Goal: Task Accomplishment & Management: Complete application form

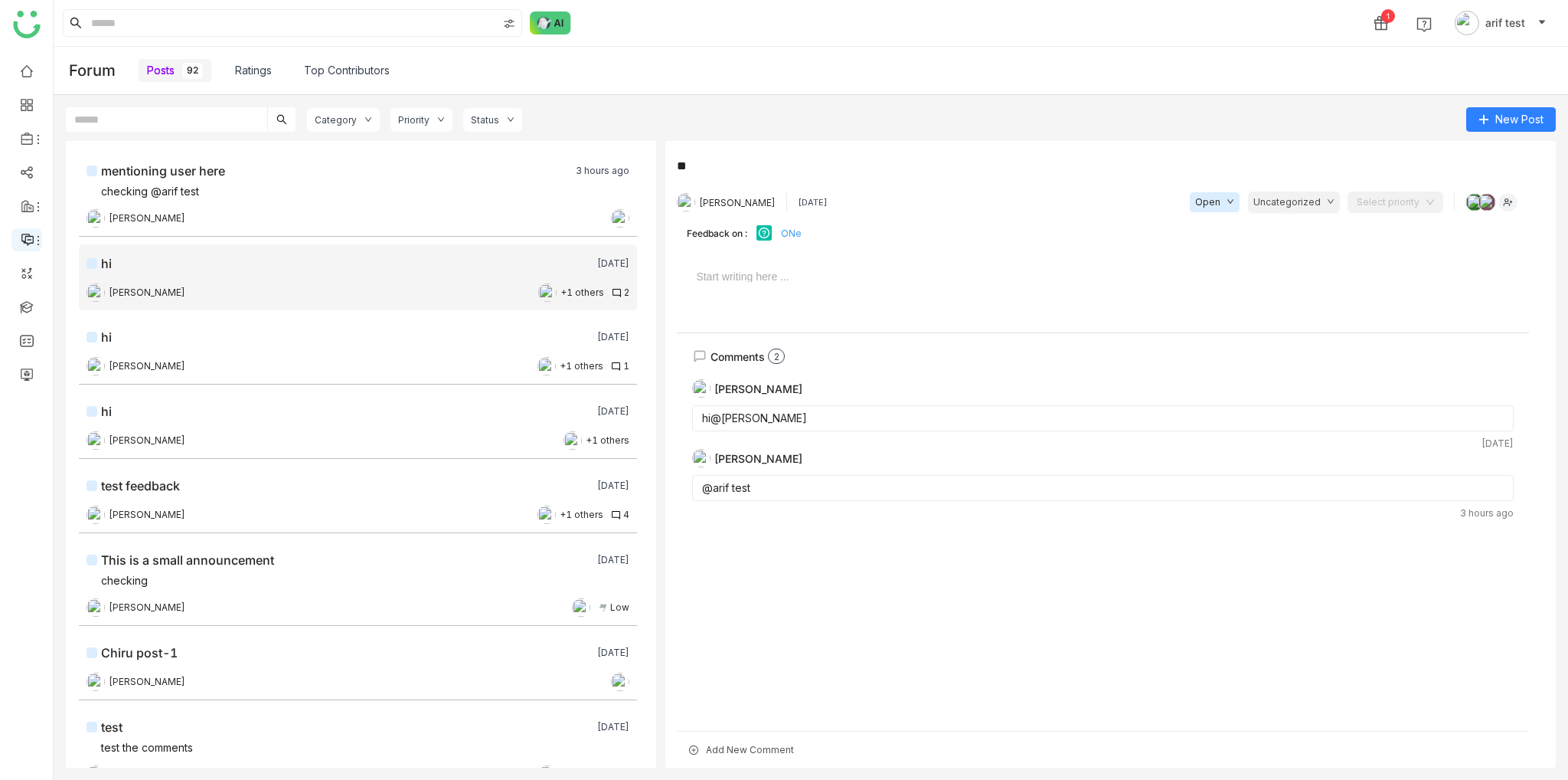
click at [20, 240] on div at bounding box center [26, 239] width 30 height 14
click at [66, 281] on link "Announcements" at bounding box center [108, 275] width 103 height 11
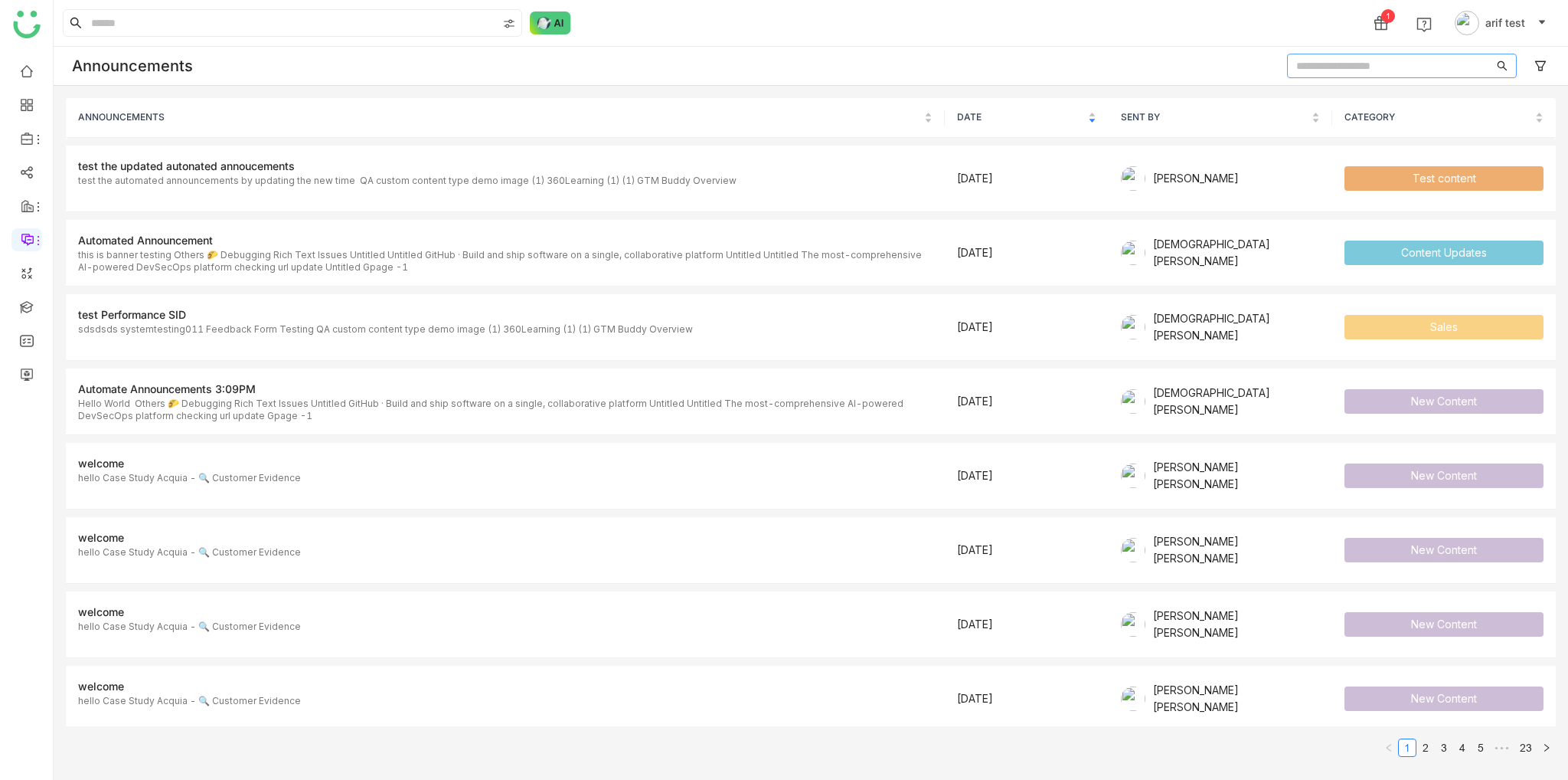
click at [1356, 69] on input "text" at bounding box center [1394, 65] width 197 height 17
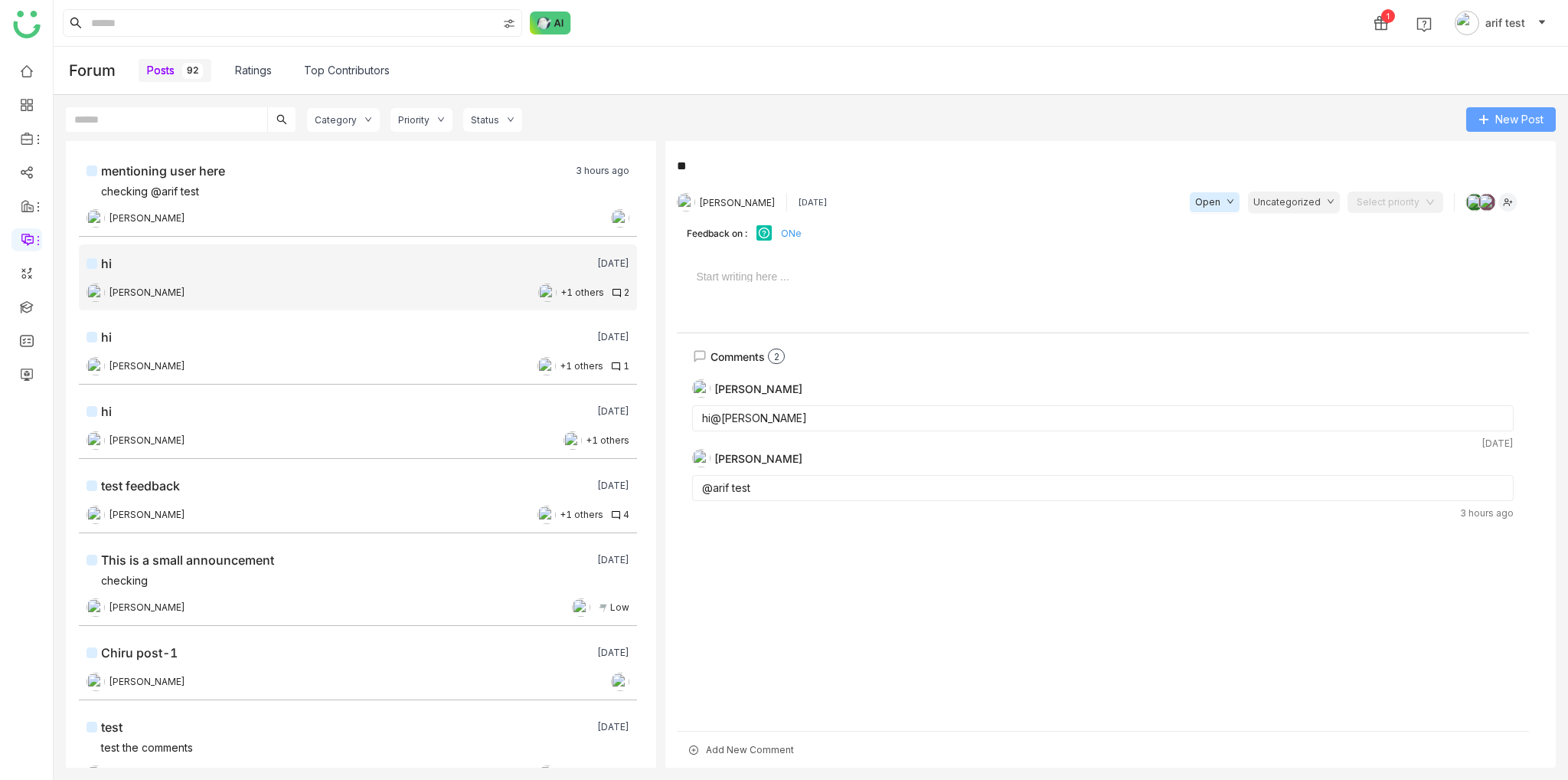
click at [1518, 130] on button "New Post" at bounding box center [1510, 119] width 90 height 24
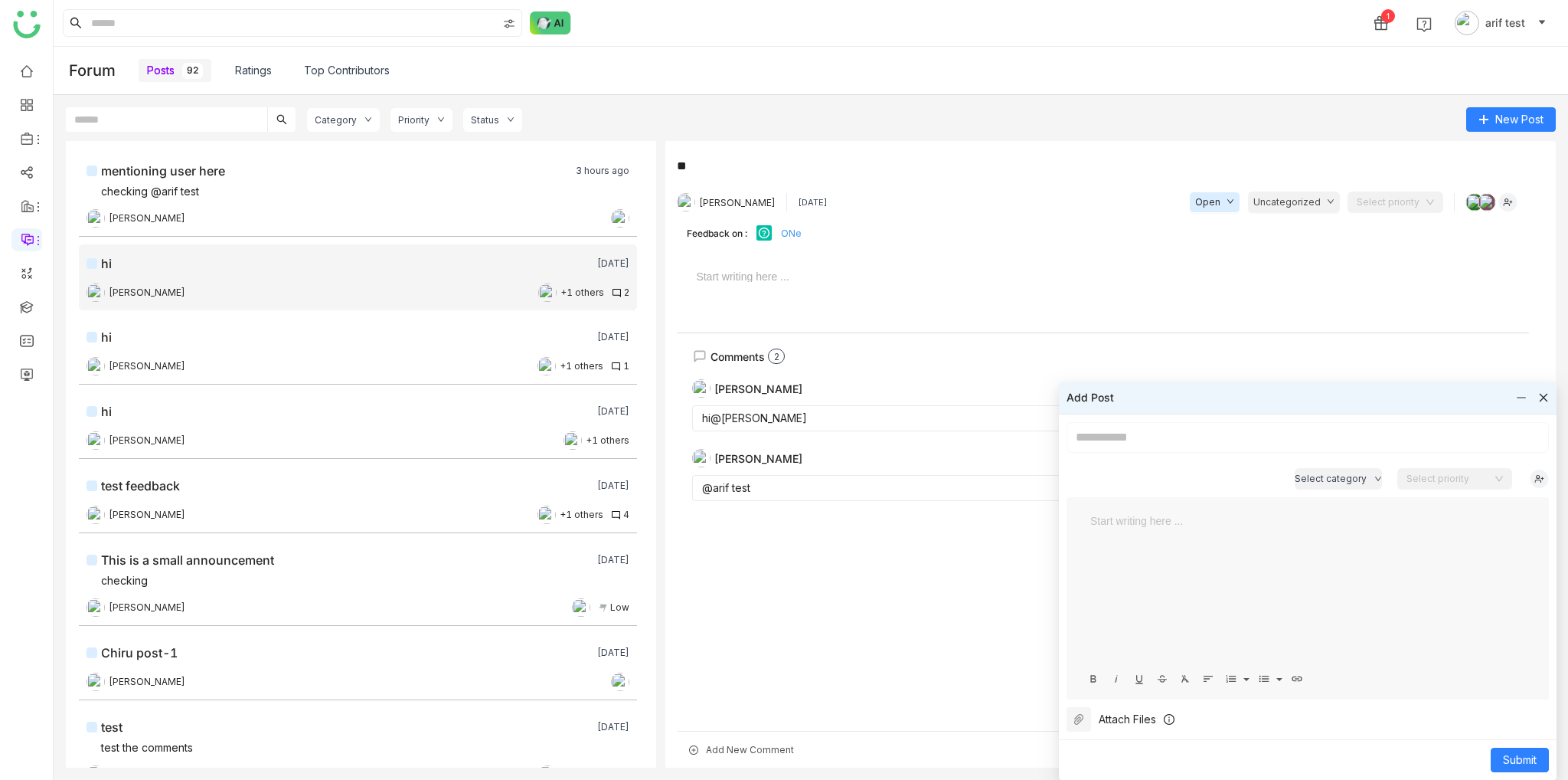
click at [1231, 445] on input at bounding box center [1307, 436] width 482 height 30
type input "**********"
click at [1328, 478] on span "Select category" at bounding box center [1331, 478] width 72 height 15
click at [1320, 531] on span "Content Feedback" at bounding box center [1354, 537] width 94 height 17
click at [1458, 489] on input at bounding box center [1449, 479] width 86 height 23
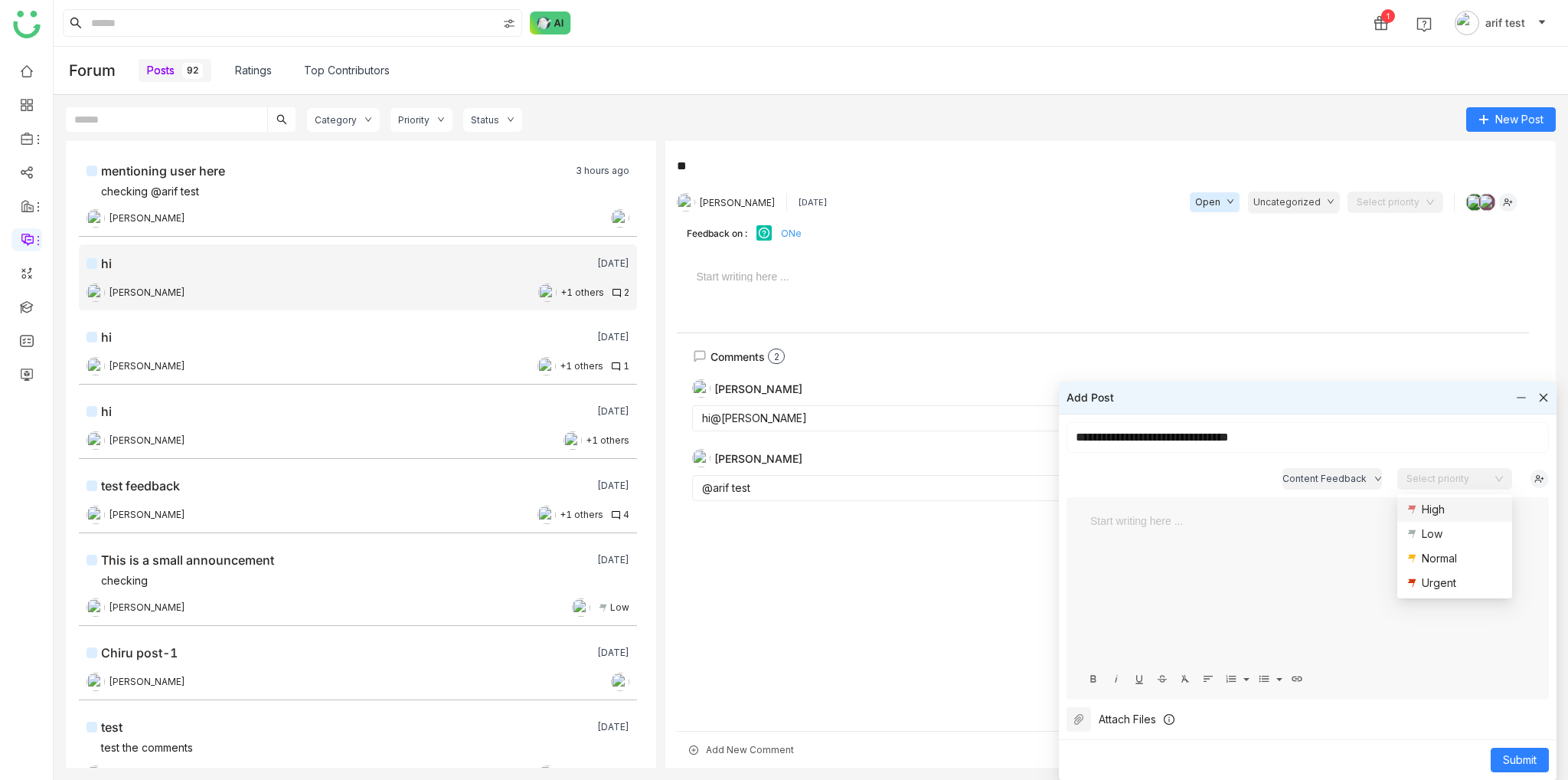
click at [1422, 516] on div "High" at bounding box center [1433, 509] width 23 height 17
click at [1240, 534] on div at bounding box center [1307, 589] width 452 height 153
click at [1518, 759] on span "Submit" at bounding box center [1519, 759] width 34 height 17
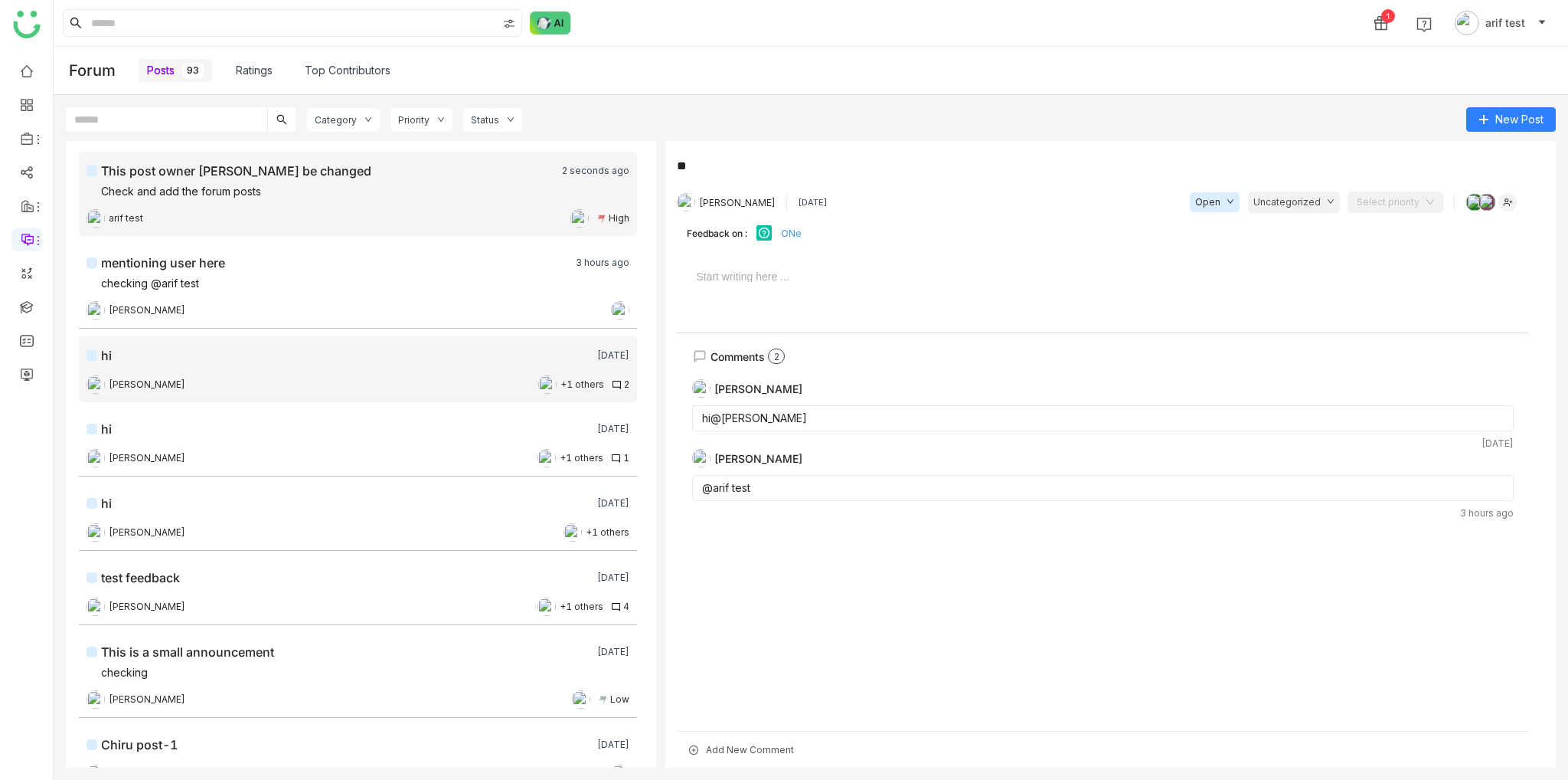
click at [275, 205] on div "This post owner shuld be changed 2 seconds ago Check and add the forum posts ar…" at bounding box center [358, 194] width 543 height 64
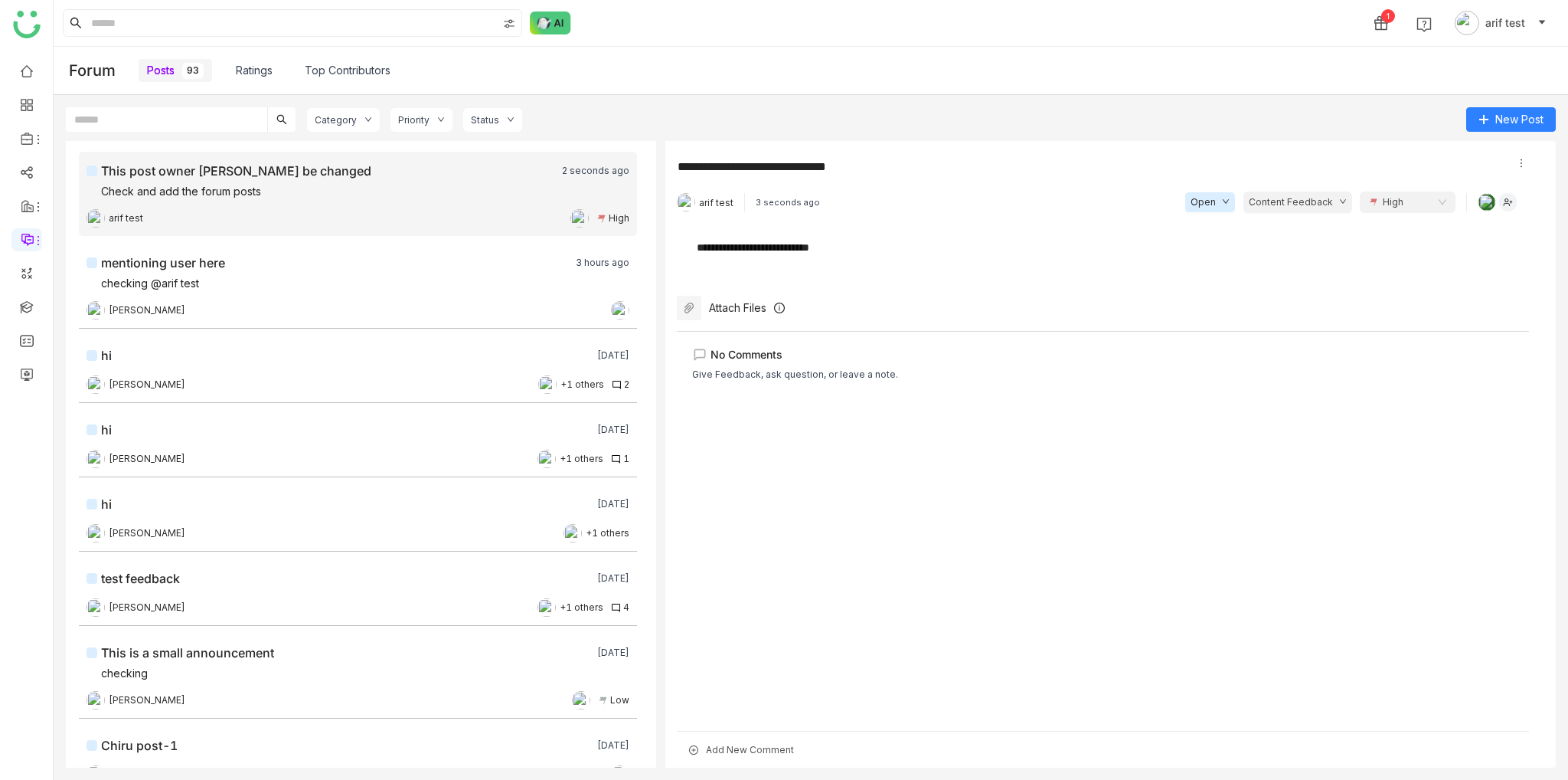
click at [932, 578] on div "No Comments Give Feedback, ask question, or leave a note." at bounding box center [1103, 525] width 852 height 390
click at [1320, 298] on div "Attach Files" at bounding box center [1103, 308] width 852 height 24
click at [1409, 255] on div "**********" at bounding box center [1102, 243] width 823 height 37
click at [1510, 206] on img at bounding box center [1508, 202] width 20 height 19
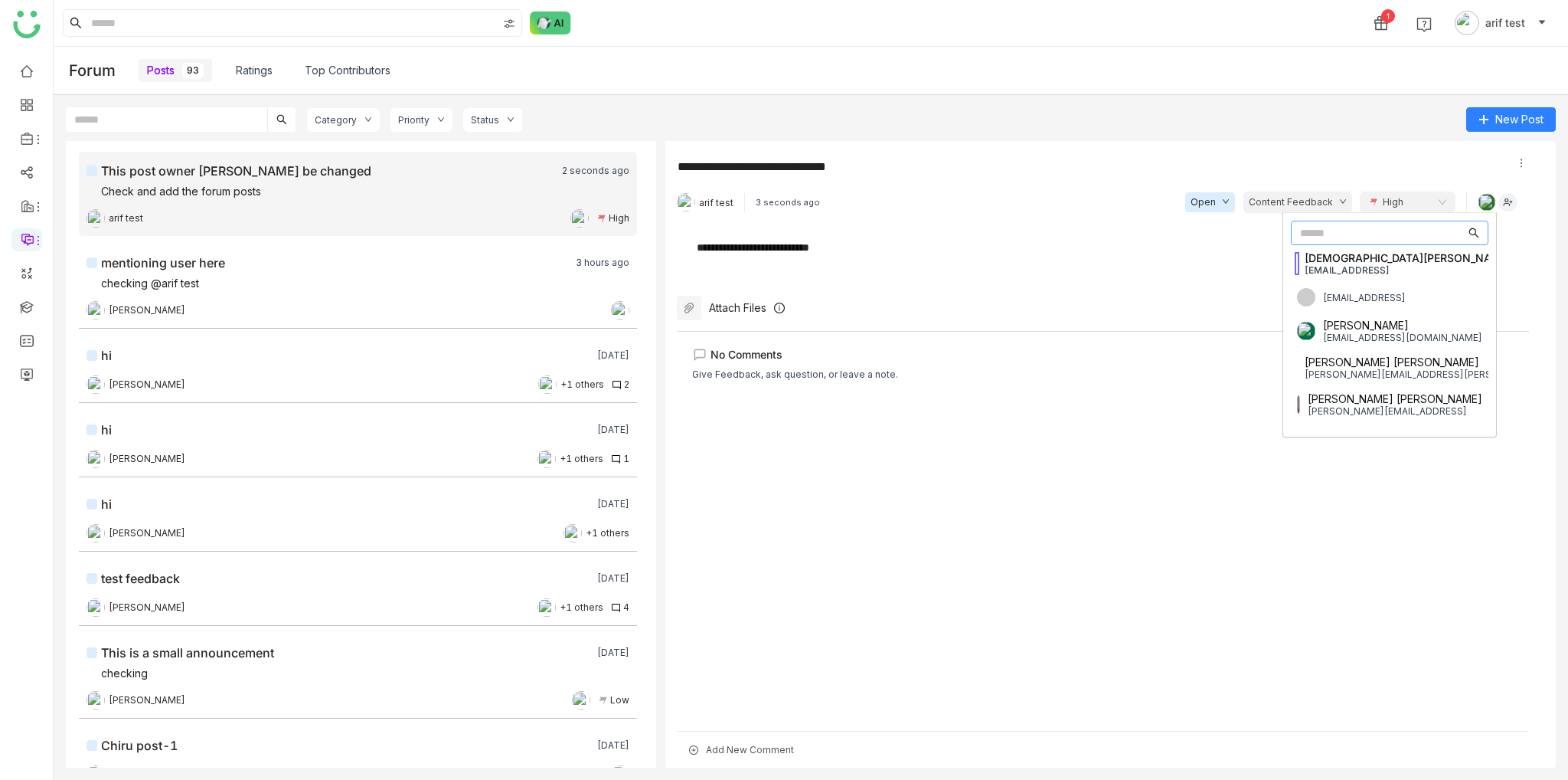
click at [1519, 167] on div at bounding box center [1520, 162] width 11 height 13
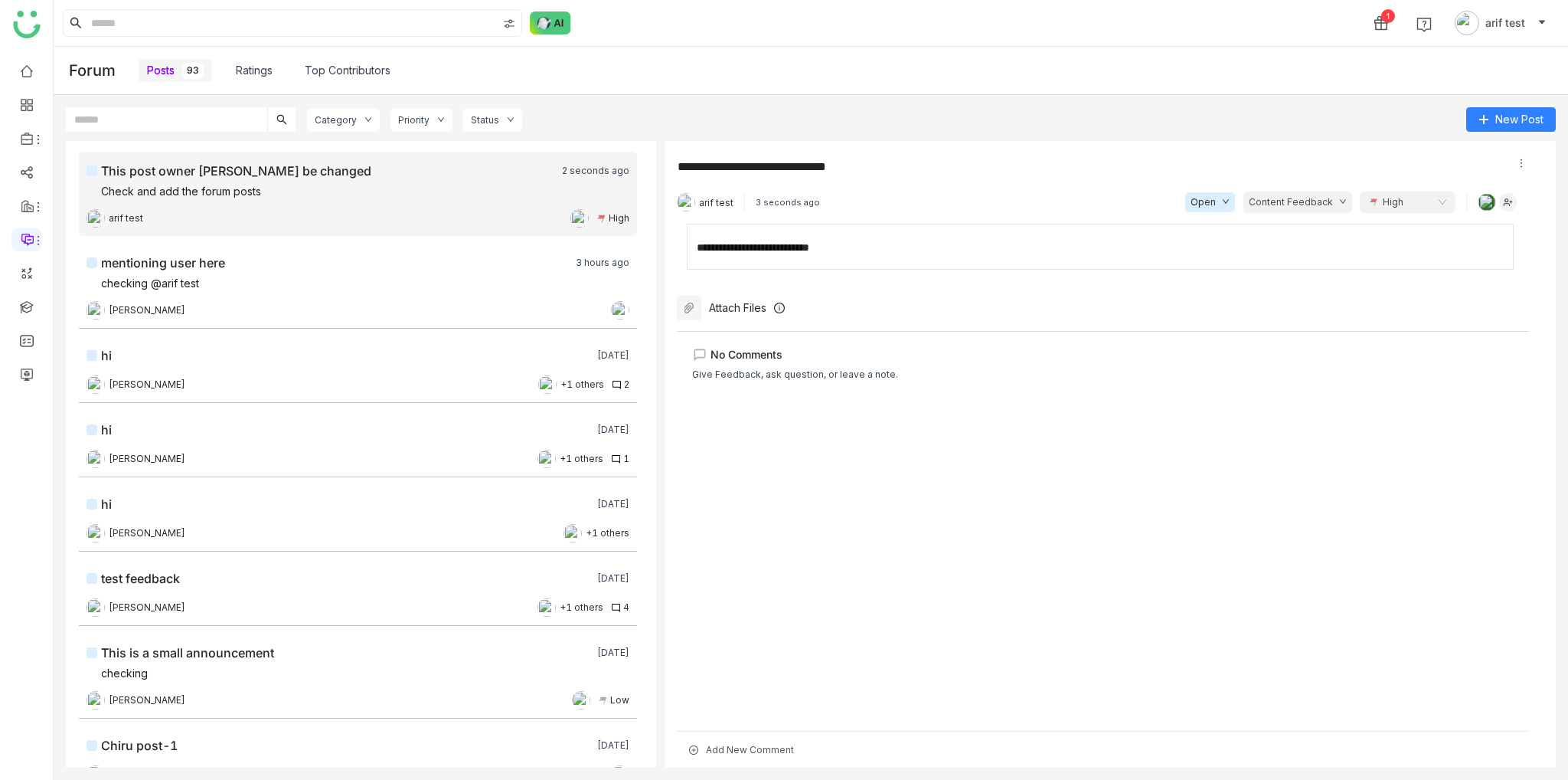
click at [1326, 234] on div "**********" at bounding box center [1102, 242] width 810 height 24
click at [1424, 205] on div "High" at bounding box center [1400, 202] width 63 height 23
click at [1263, 153] on gtmb-post-detail "**********" at bounding box center [1108, 454] width 894 height 627
drag, startPoint x: 855, startPoint y: 691, endPoint x: 866, endPoint y: 675, distance: 19.4
click at [856, 691] on div "No Comments Give Feedback, ask question, or leave a note." at bounding box center [1103, 525] width 852 height 390
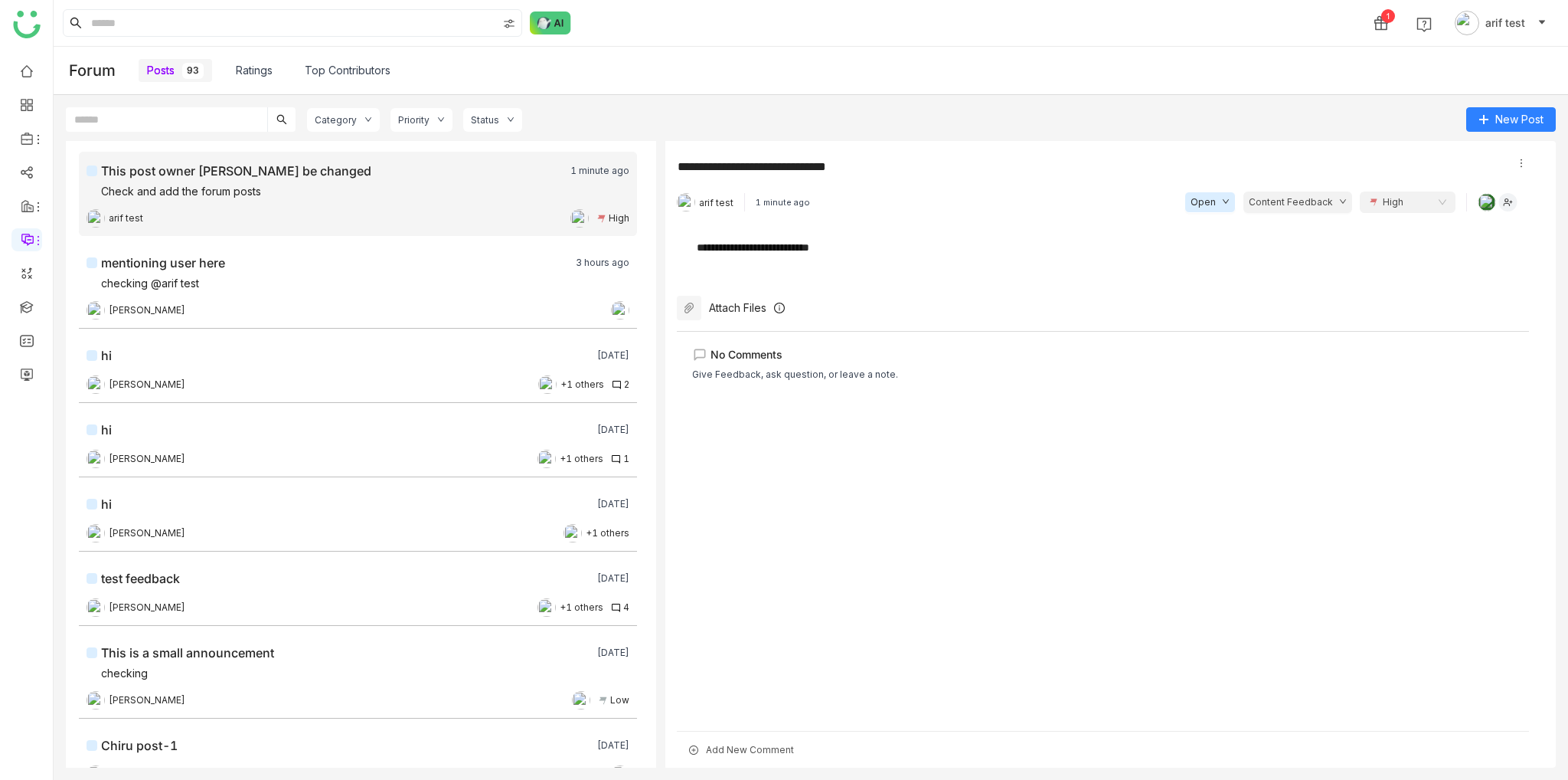
click at [726, 203] on span "arif test" at bounding box center [715, 203] width 34 height 12
click at [717, 197] on span "arif test" at bounding box center [715, 203] width 34 height 12
click at [139, 222] on span "arif test" at bounding box center [125, 219] width 34 height 15
click at [30, 138] on icon at bounding box center [27, 139] width 14 height 14
click at [96, 229] on link "Library" at bounding box center [106, 226] width 100 height 11
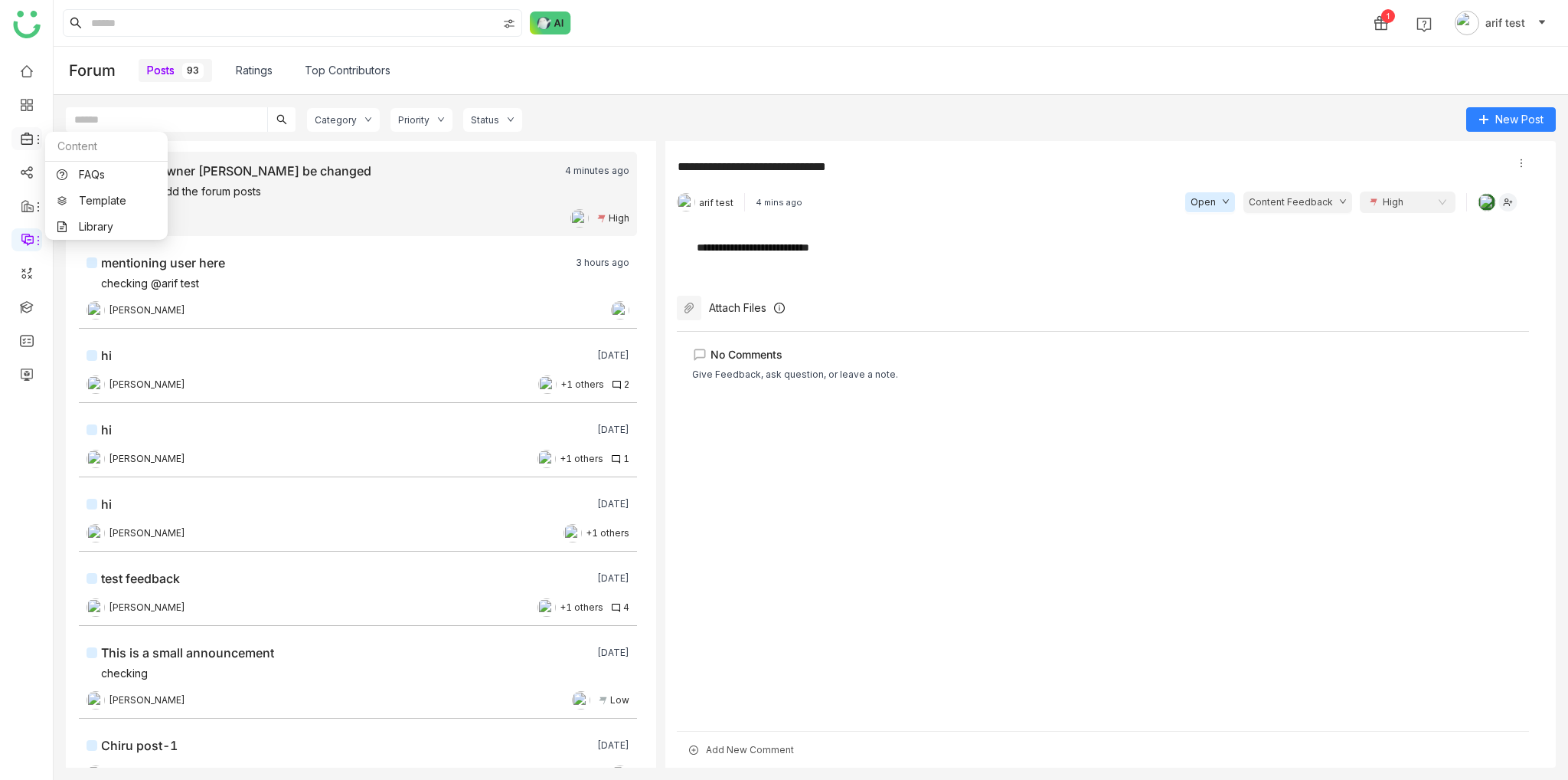
click at [30, 135] on icon at bounding box center [26, 139] width 12 height 13
click at [83, 226] on link "Library" at bounding box center [106, 226] width 100 height 11
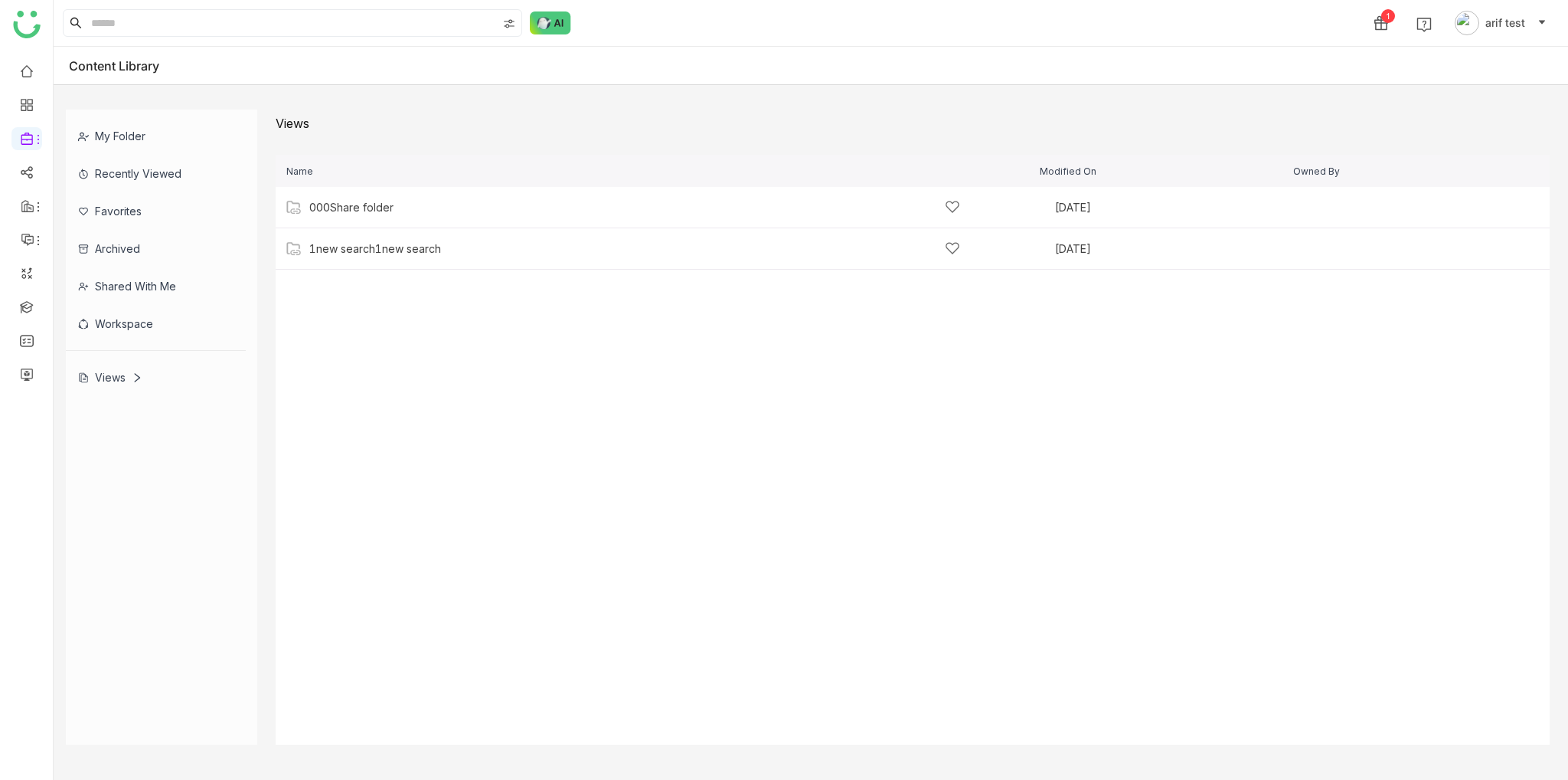
click at [134, 136] on div "My Folder" at bounding box center [155, 136] width 180 height 37
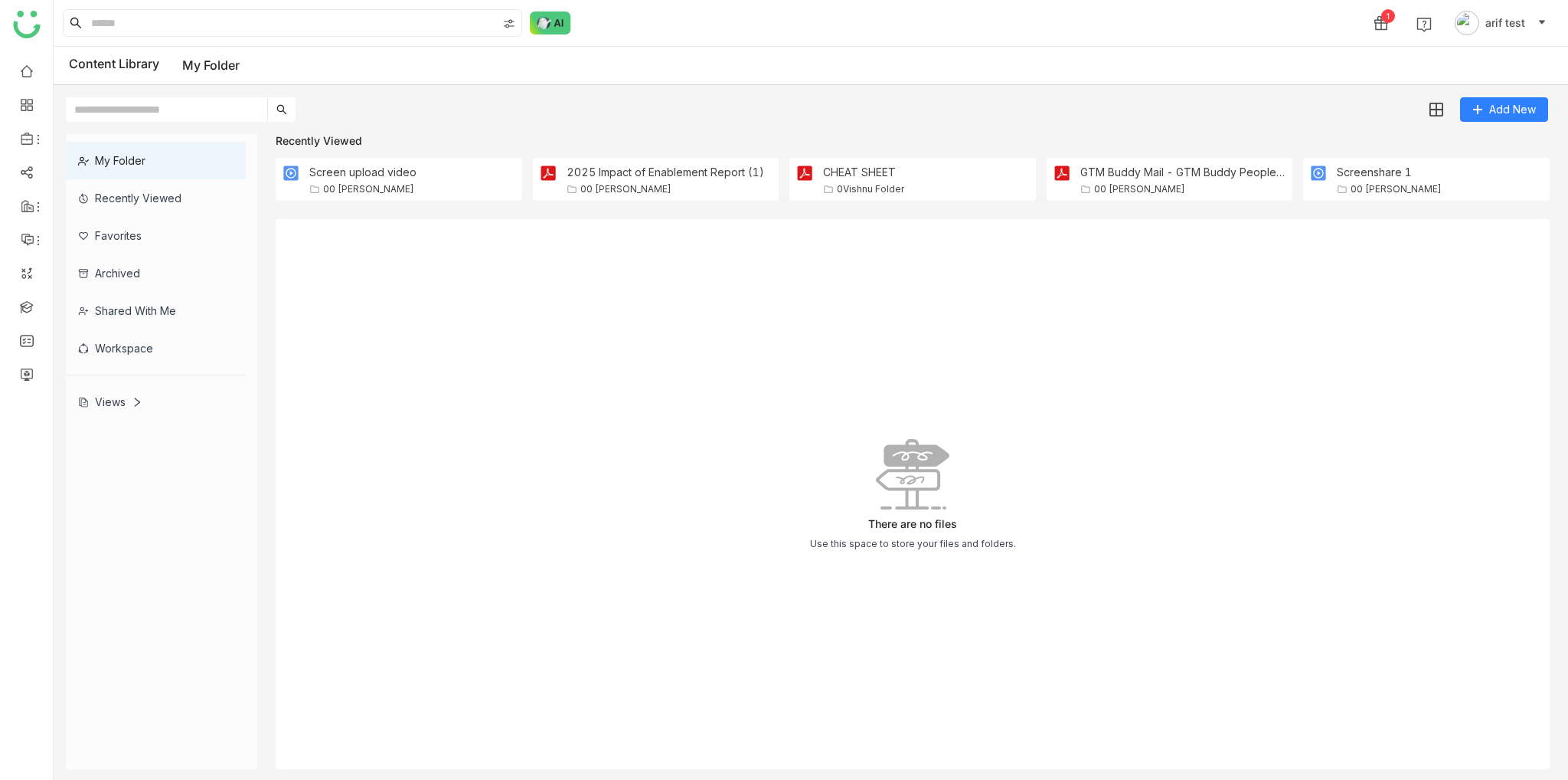
click at [173, 201] on div "Recently Viewed" at bounding box center [155, 198] width 180 height 37
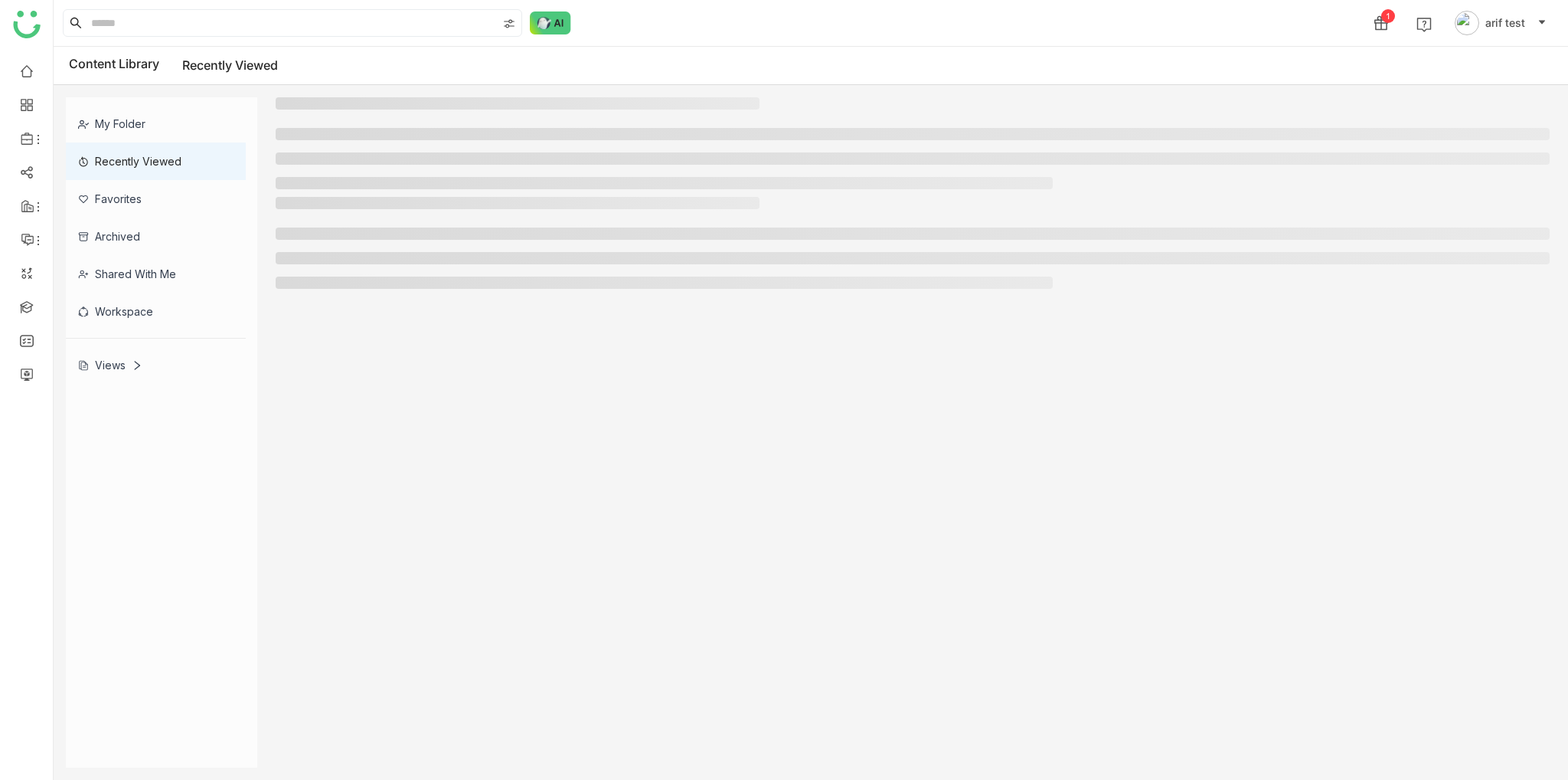
click at [150, 251] on div "Archived" at bounding box center [155, 236] width 180 height 37
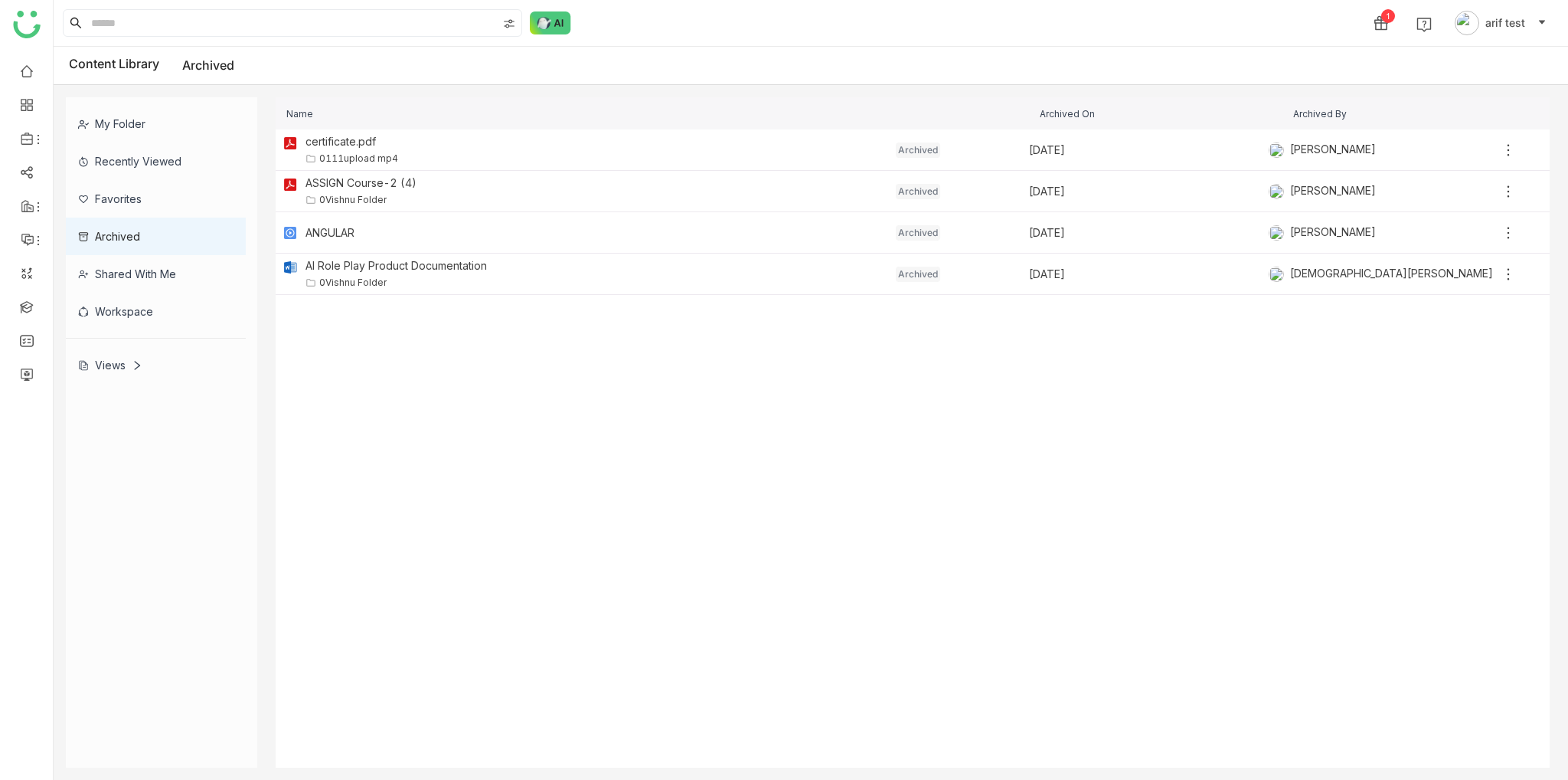
click at [169, 154] on div "Recently Viewed" at bounding box center [155, 161] width 180 height 37
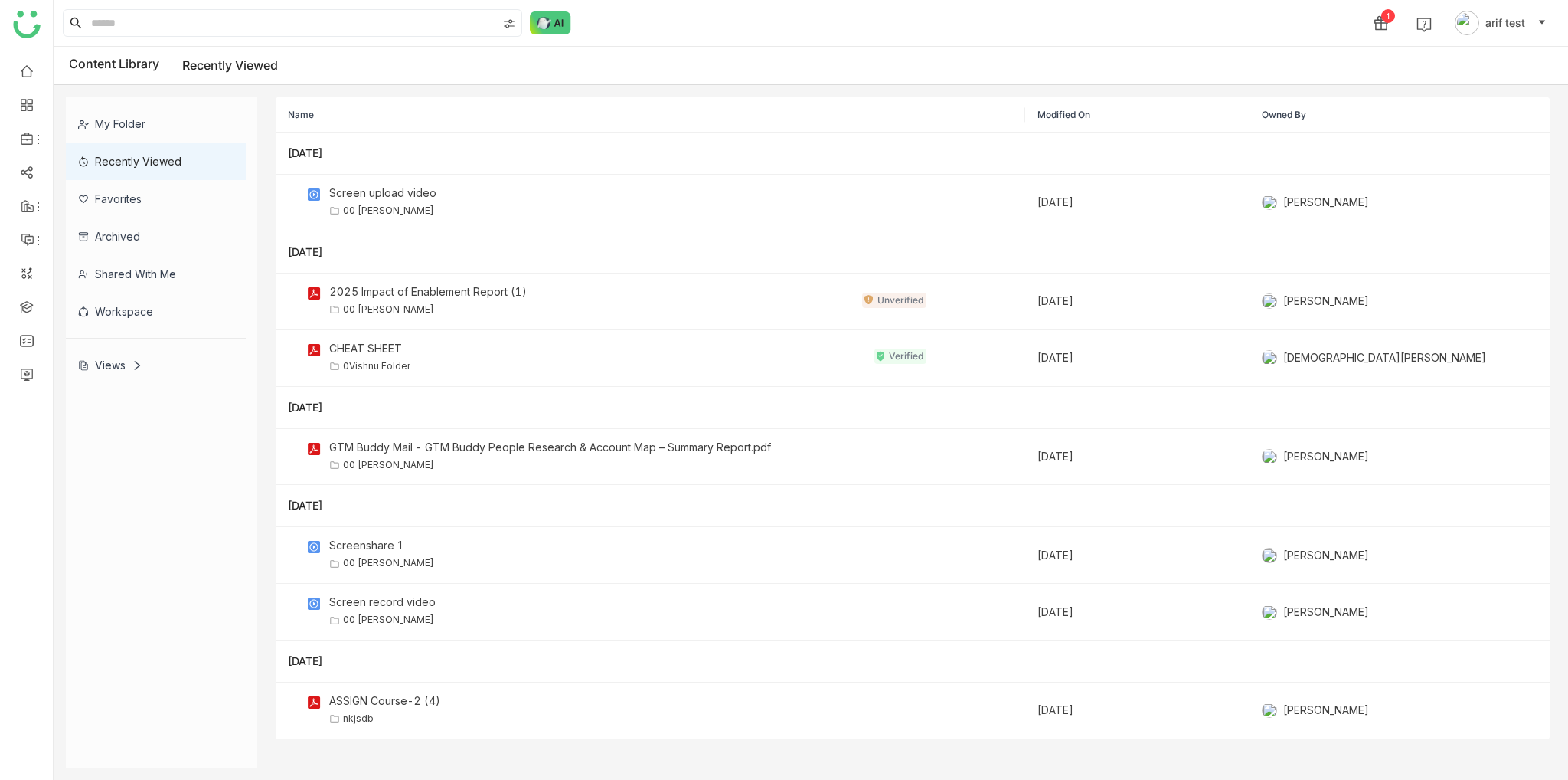
click at [143, 121] on div "My Folder" at bounding box center [155, 123] width 180 height 37
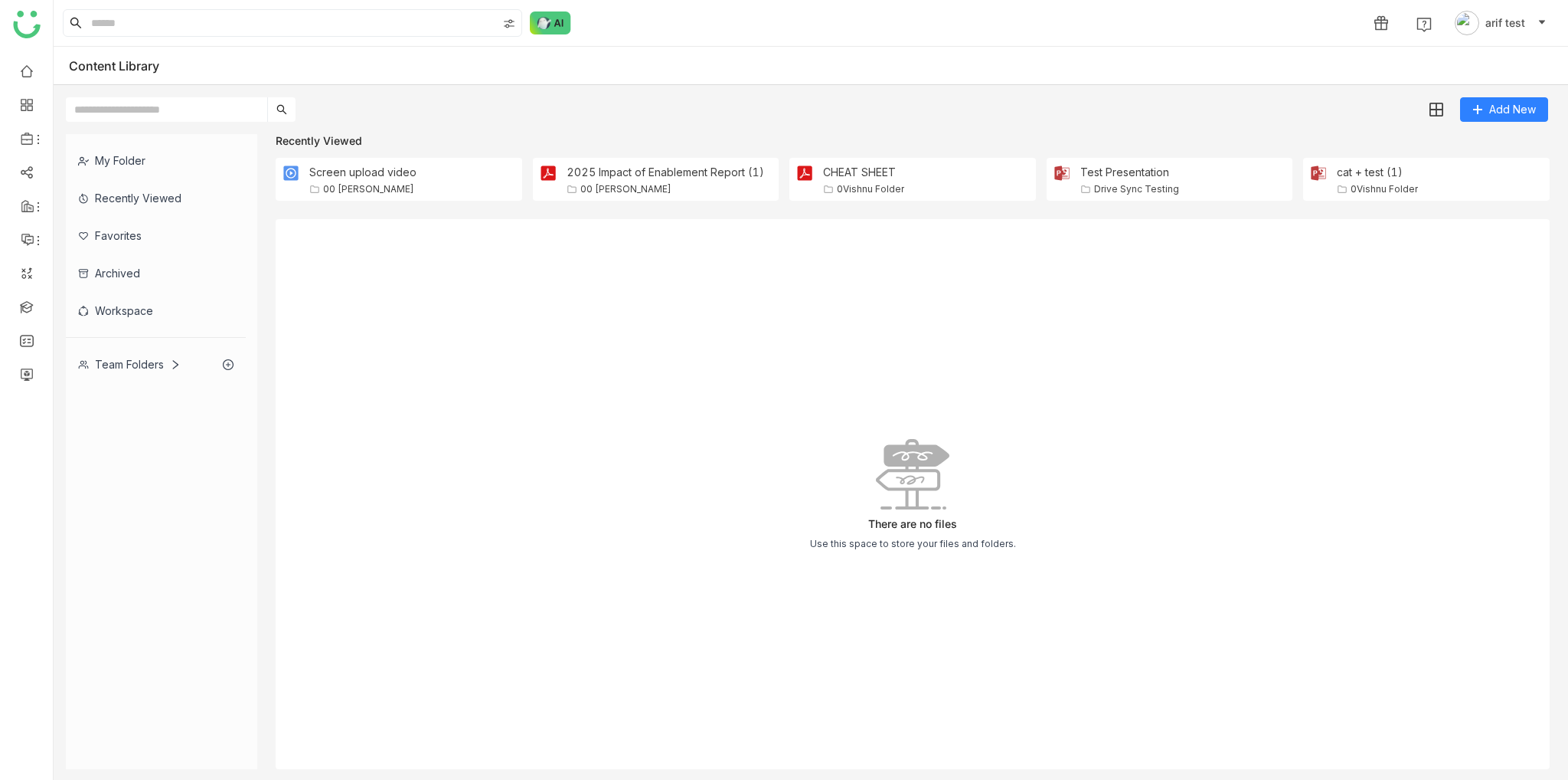
click at [144, 364] on div "Team Folders" at bounding box center [129, 363] width 102 height 13
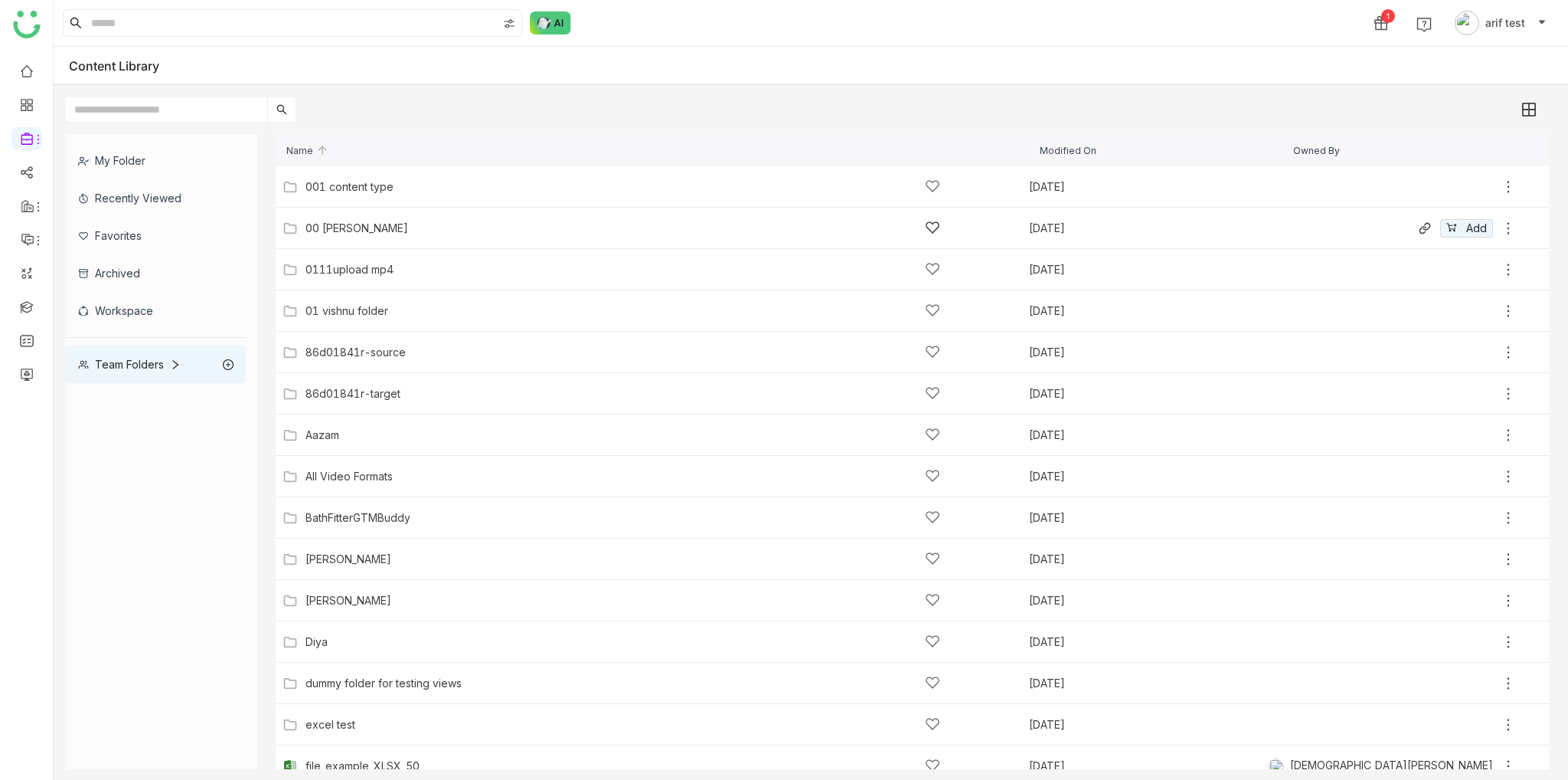
click at [297, 222] on img at bounding box center [290, 228] width 16 height 16
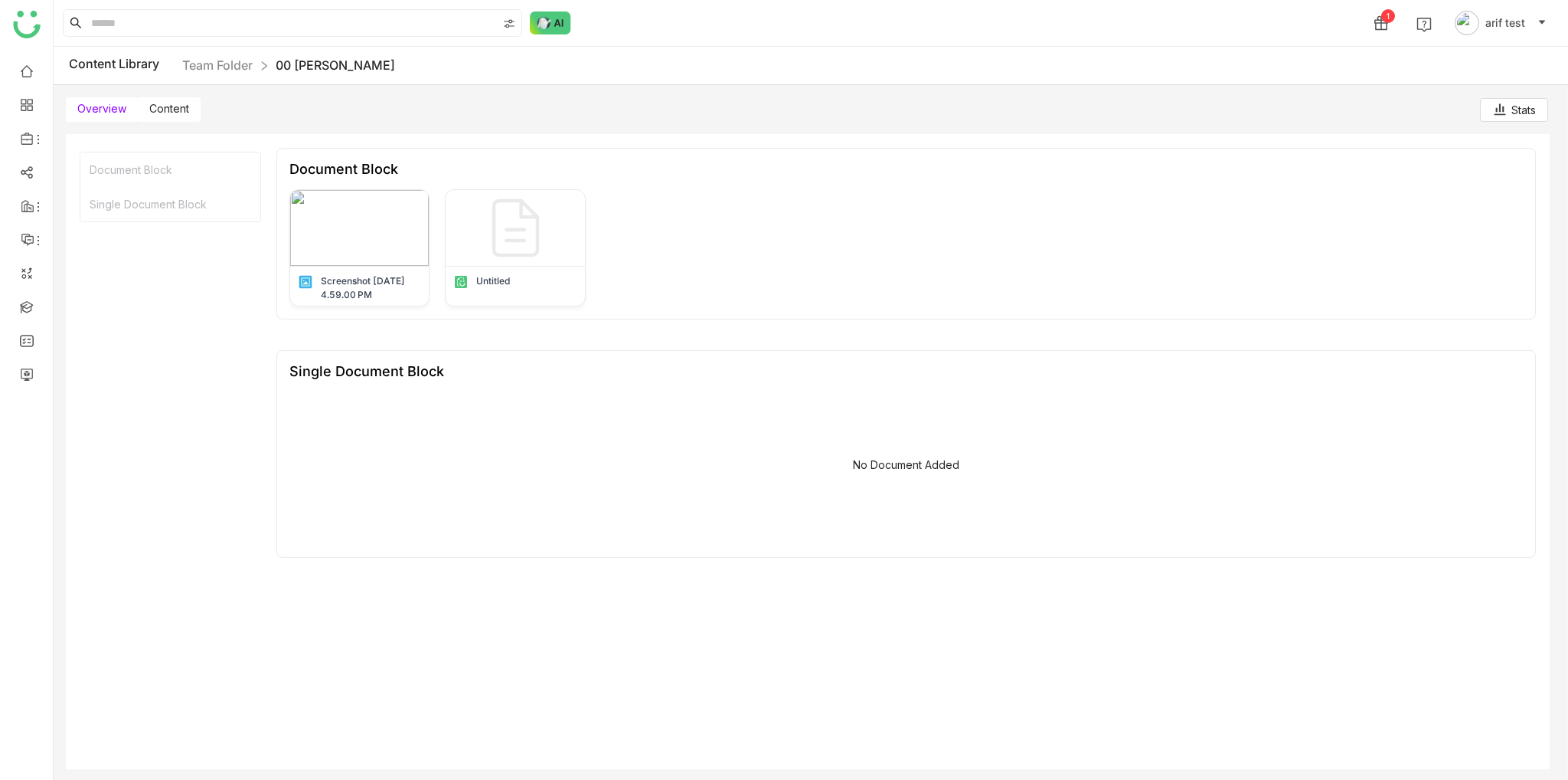
click at [1533, 111] on div "Stats" at bounding box center [1513, 109] width 44 height 16
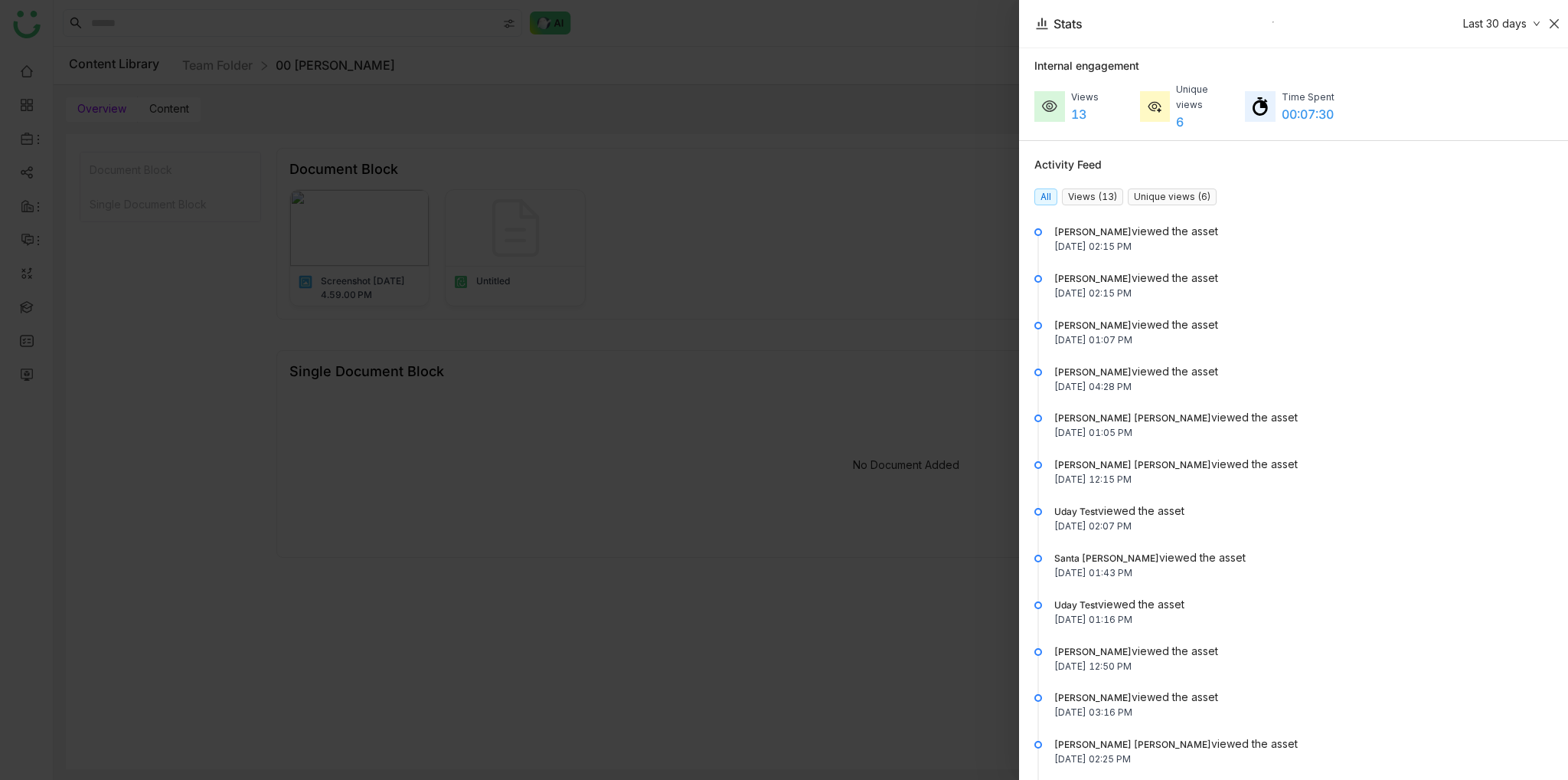
click at [1554, 18] on icon "Close" at bounding box center [1553, 23] width 13 height 13
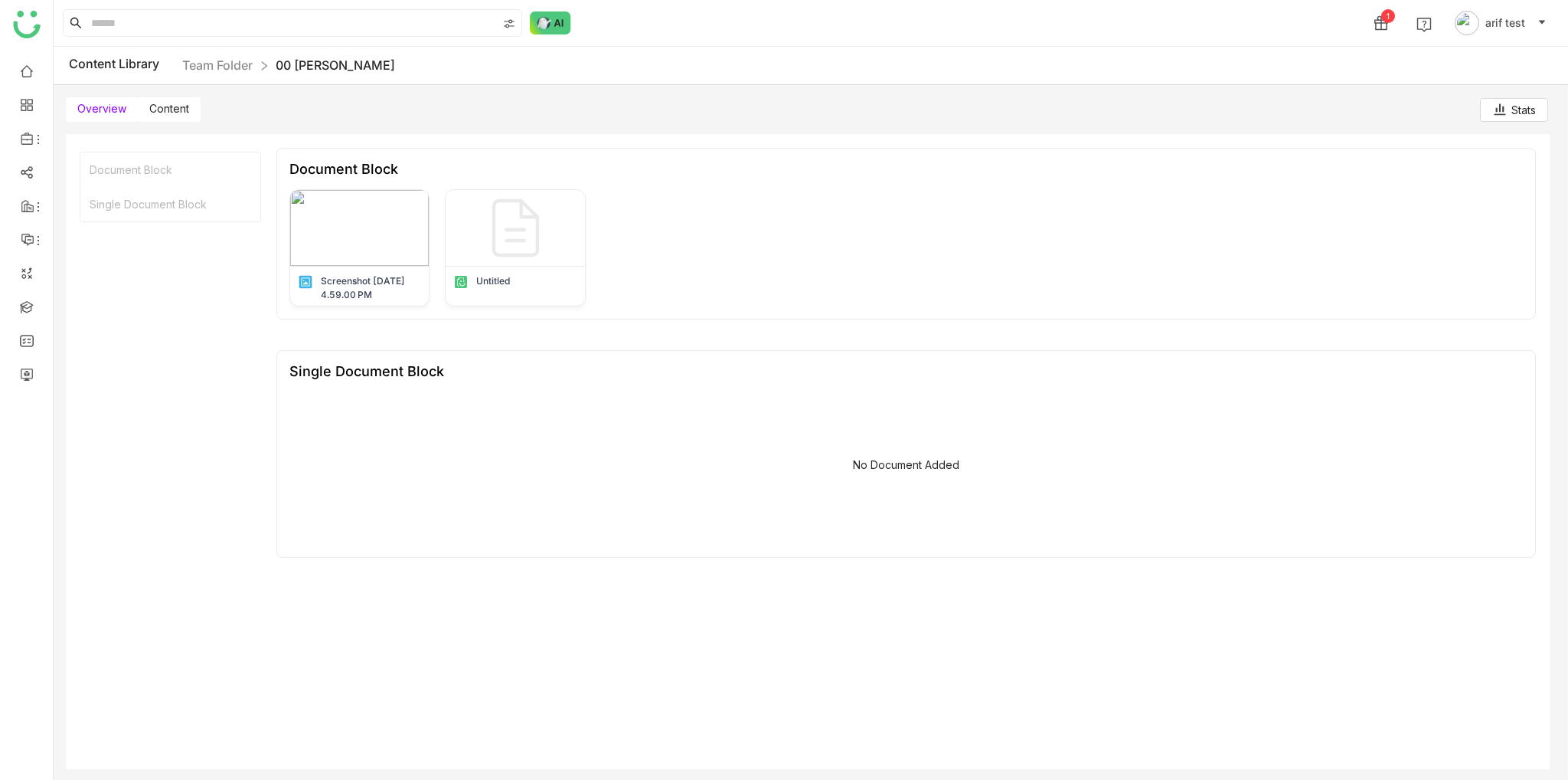
click at [197, 119] on label "Content" at bounding box center [169, 109] width 62 height 24
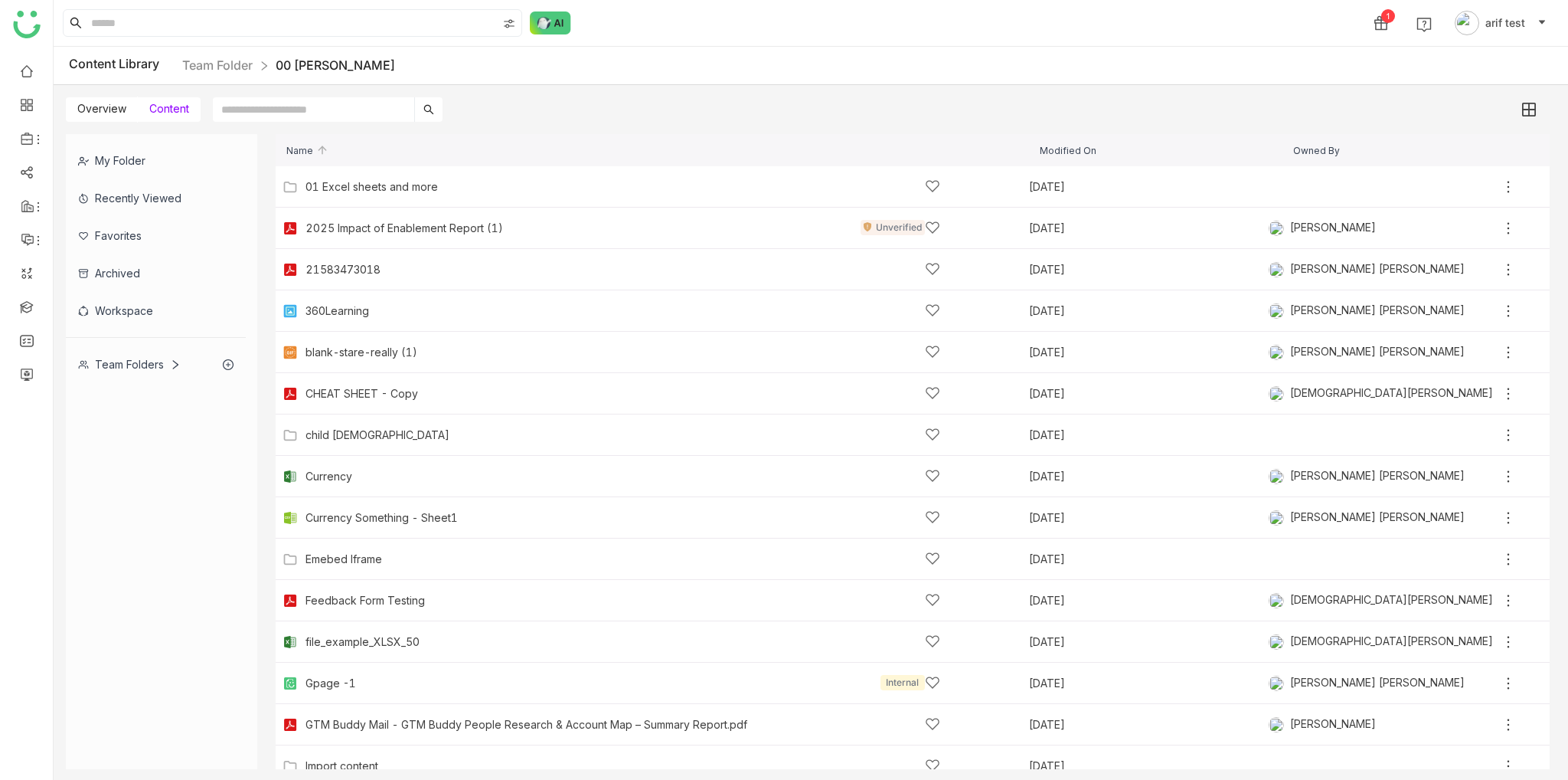
click at [92, 106] on span "Overview" at bounding box center [101, 107] width 49 height 13
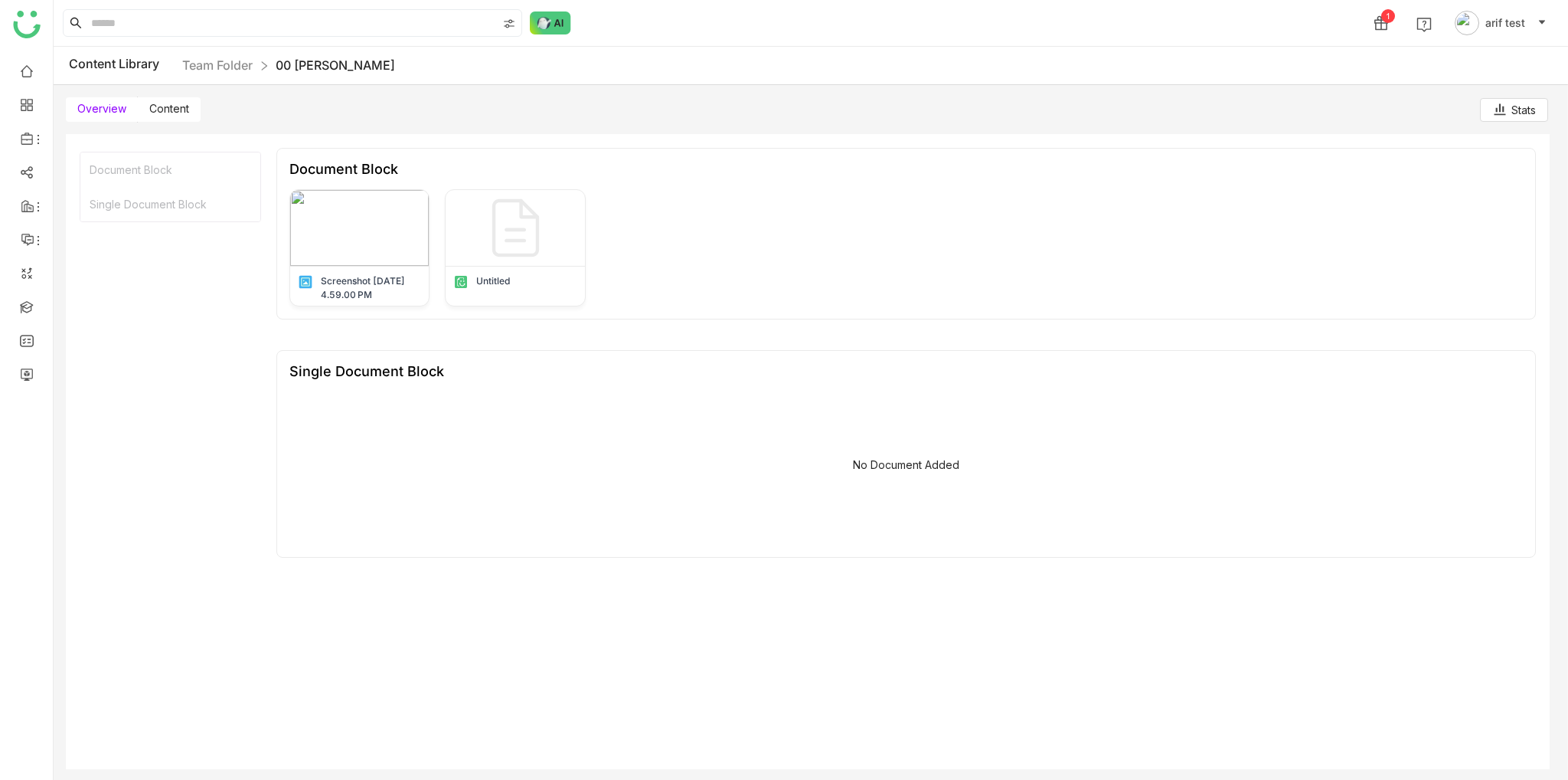
click at [517, 144] on div "Document Block Single Document Block Document Block Screenshot 2025-06-24 at 4.…" at bounding box center [807, 451] width 1483 height 635
click at [180, 110] on span "Content" at bounding box center [169, 107] width 40 height 13
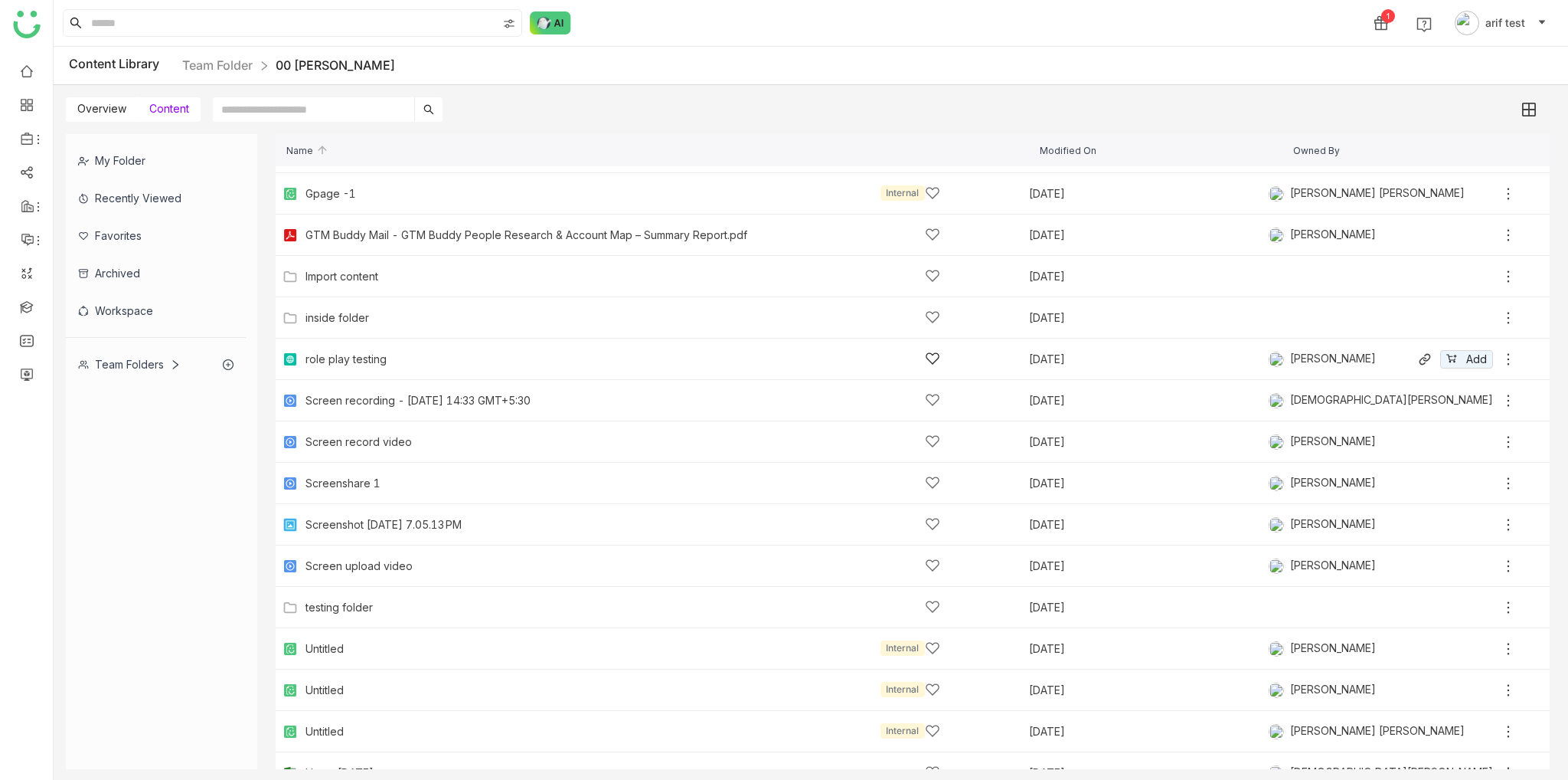
scroll to position [513, 0]
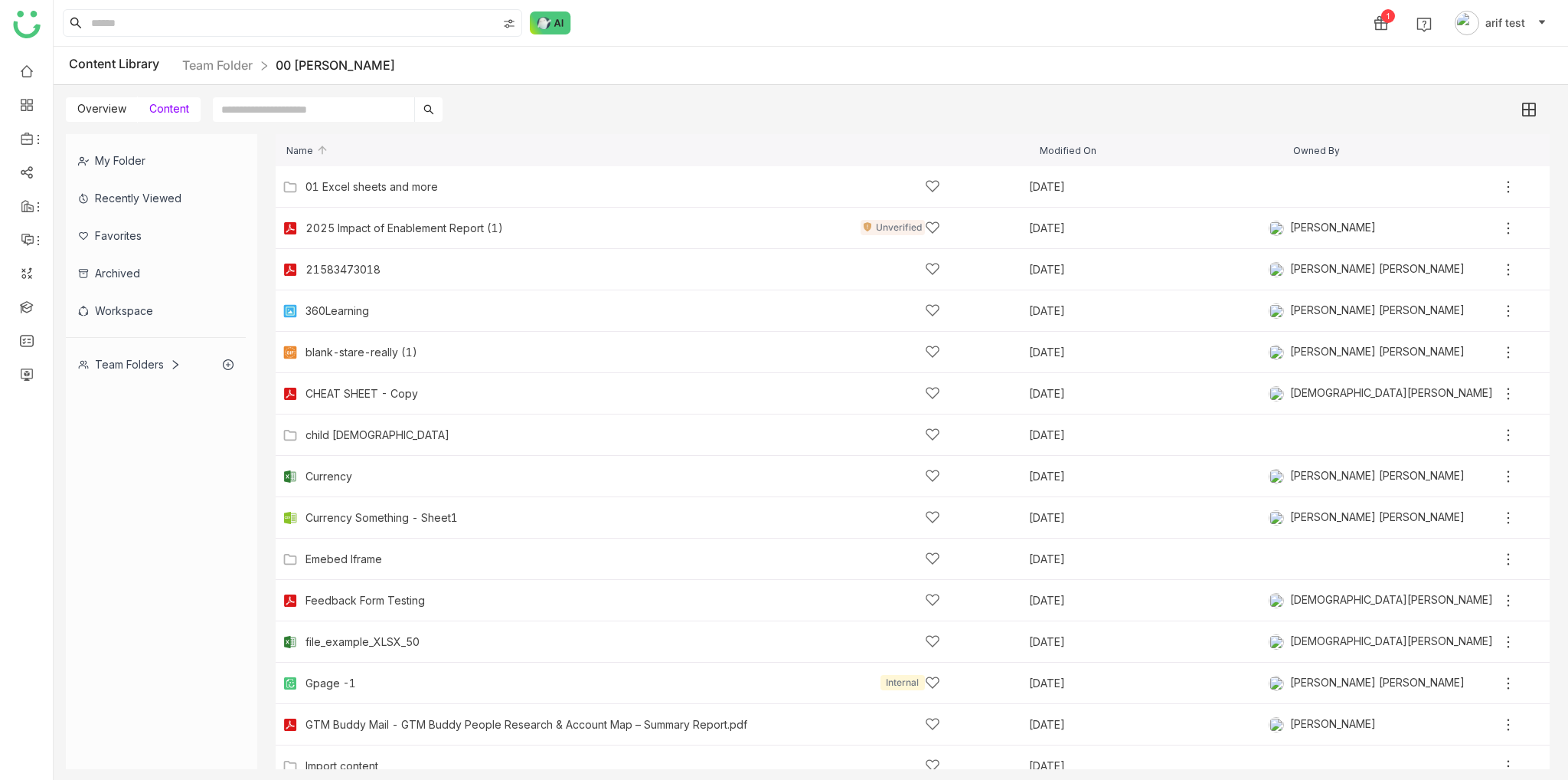
click at [163, 357] on div "Team Folders" at bounding box center [129, 363] width 102 height 13
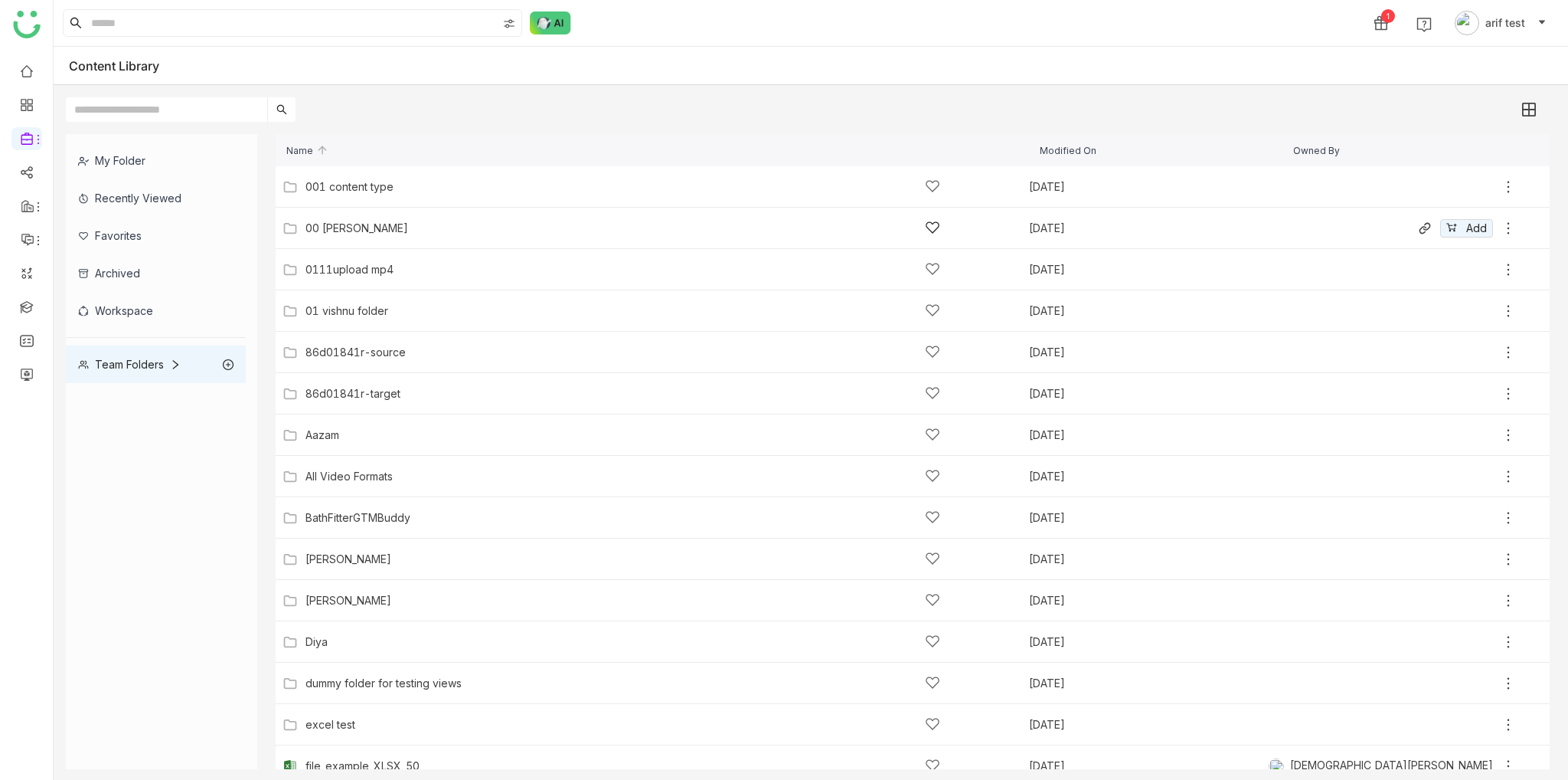
click at [415, 223] on div "00 [PERSON_NAME]" at bounding box center [623, 227] width 634 height 16
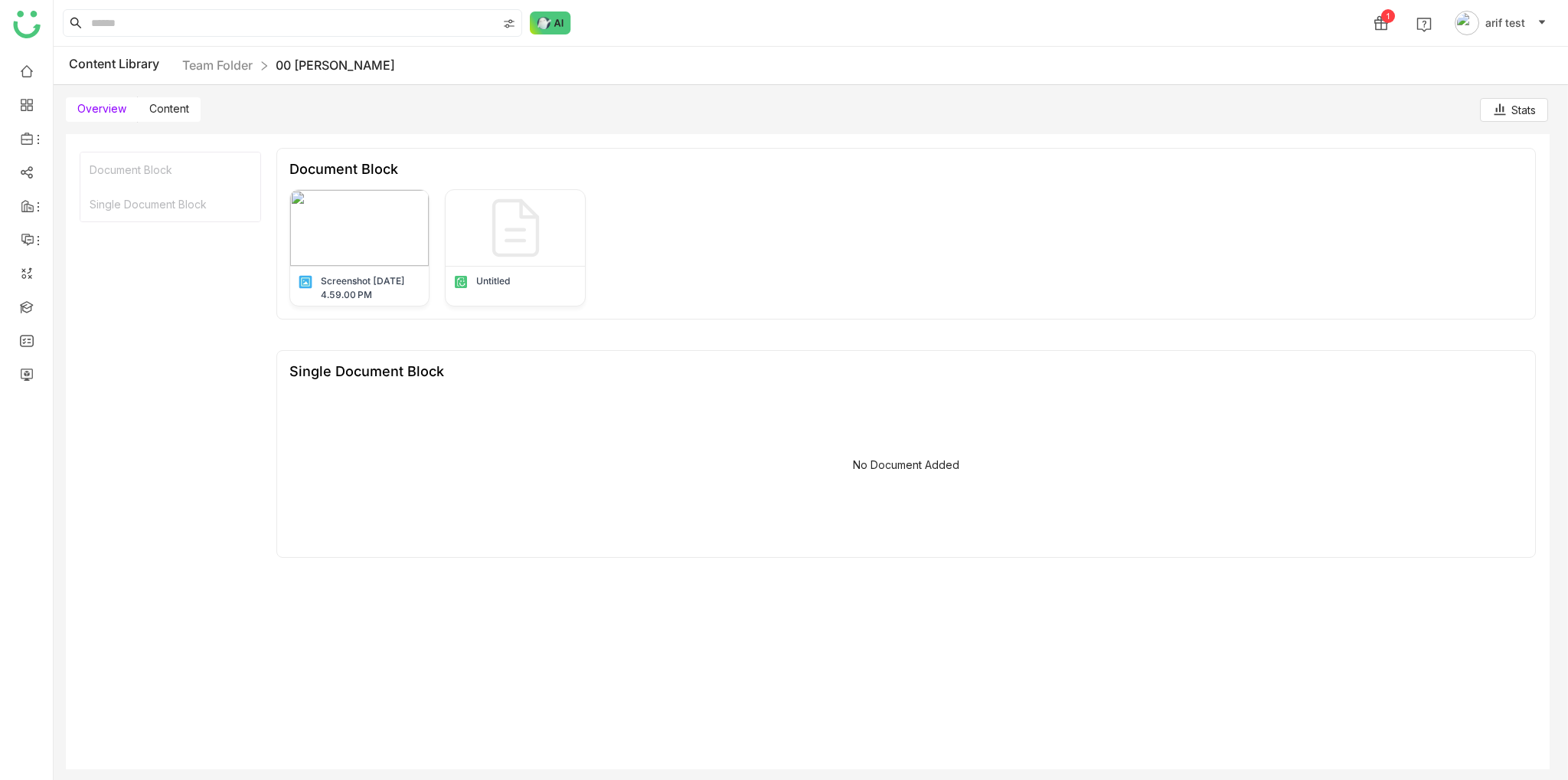
click at [171, 112] on span "Content" at bounding box center [169, 107] width 40 height 13
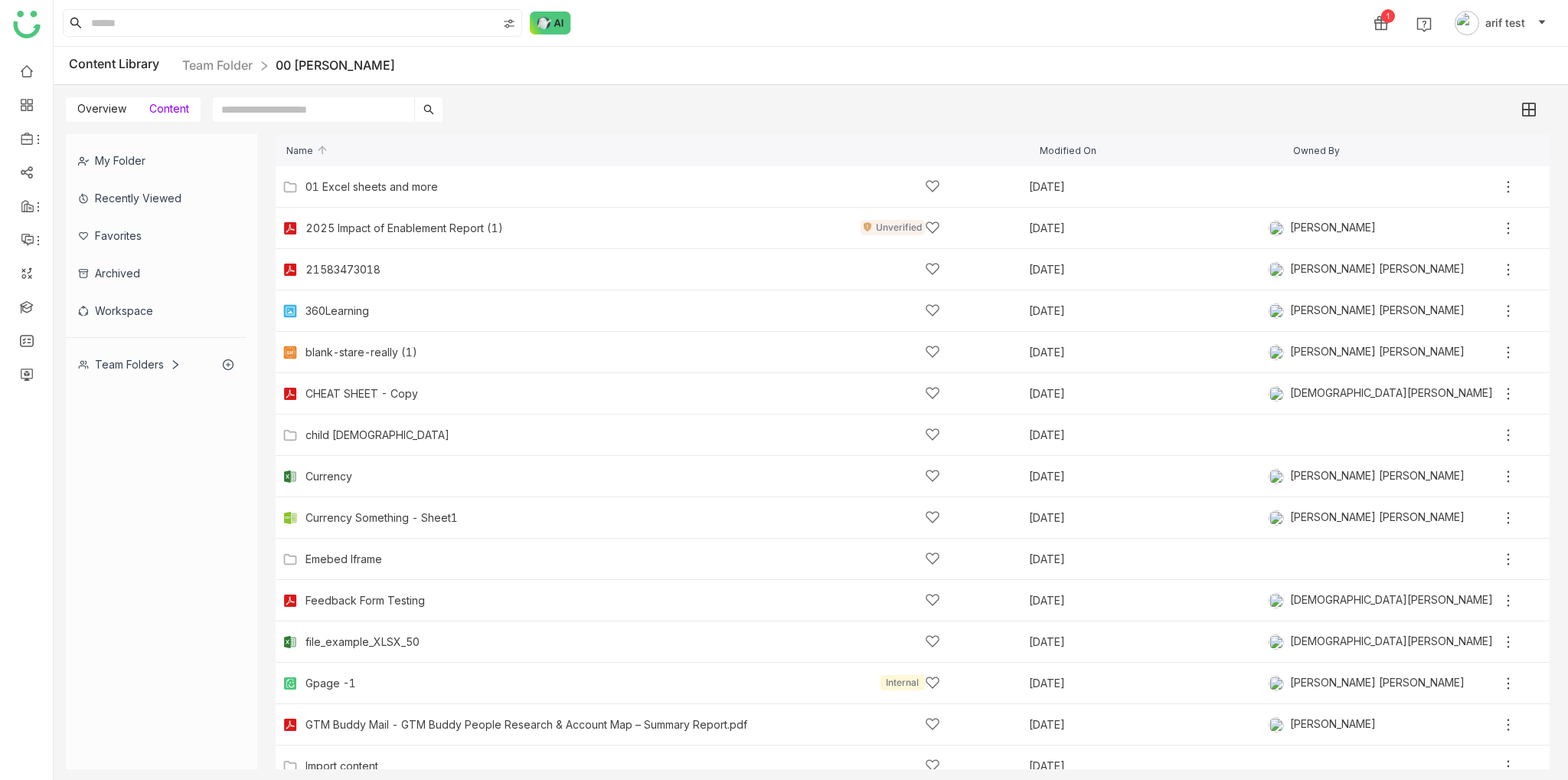
click at [139, 158] on div "My Folder" at bounding box center [155, 160] width 180 height 37
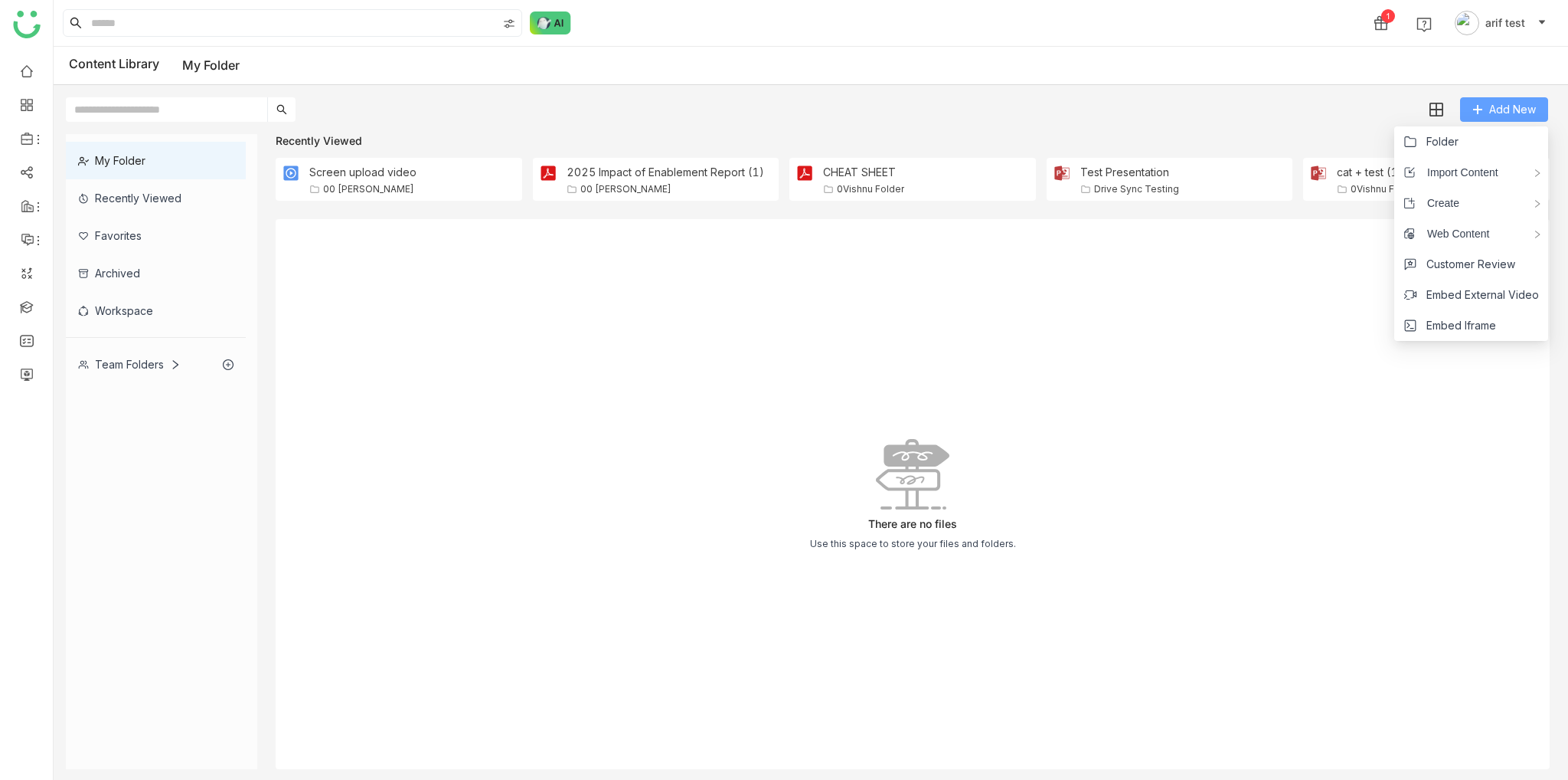
click at [1537, 114] on button "Add New" at bounding box center [1504, 109] width 88 height 24
click at [1476, 144] on li "Folder" at bounding box center [1471, 141] width 154 height 30
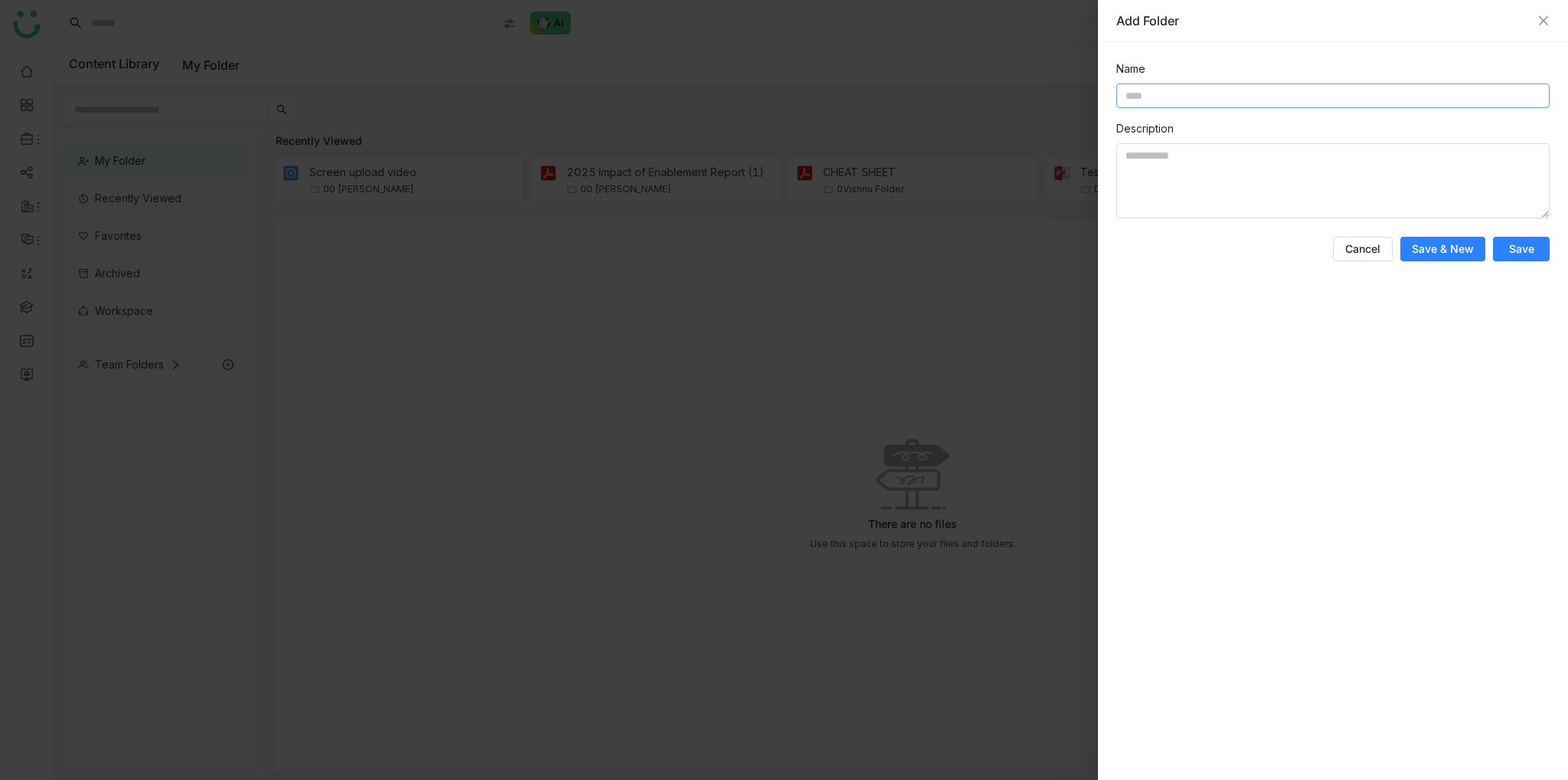
click at [1188, 94] on input at bounding box center [1333, 96] width 433 height 24
click at [1540, 16] on icon "Close" at bounding box center [1543, 21] width 13 height 13
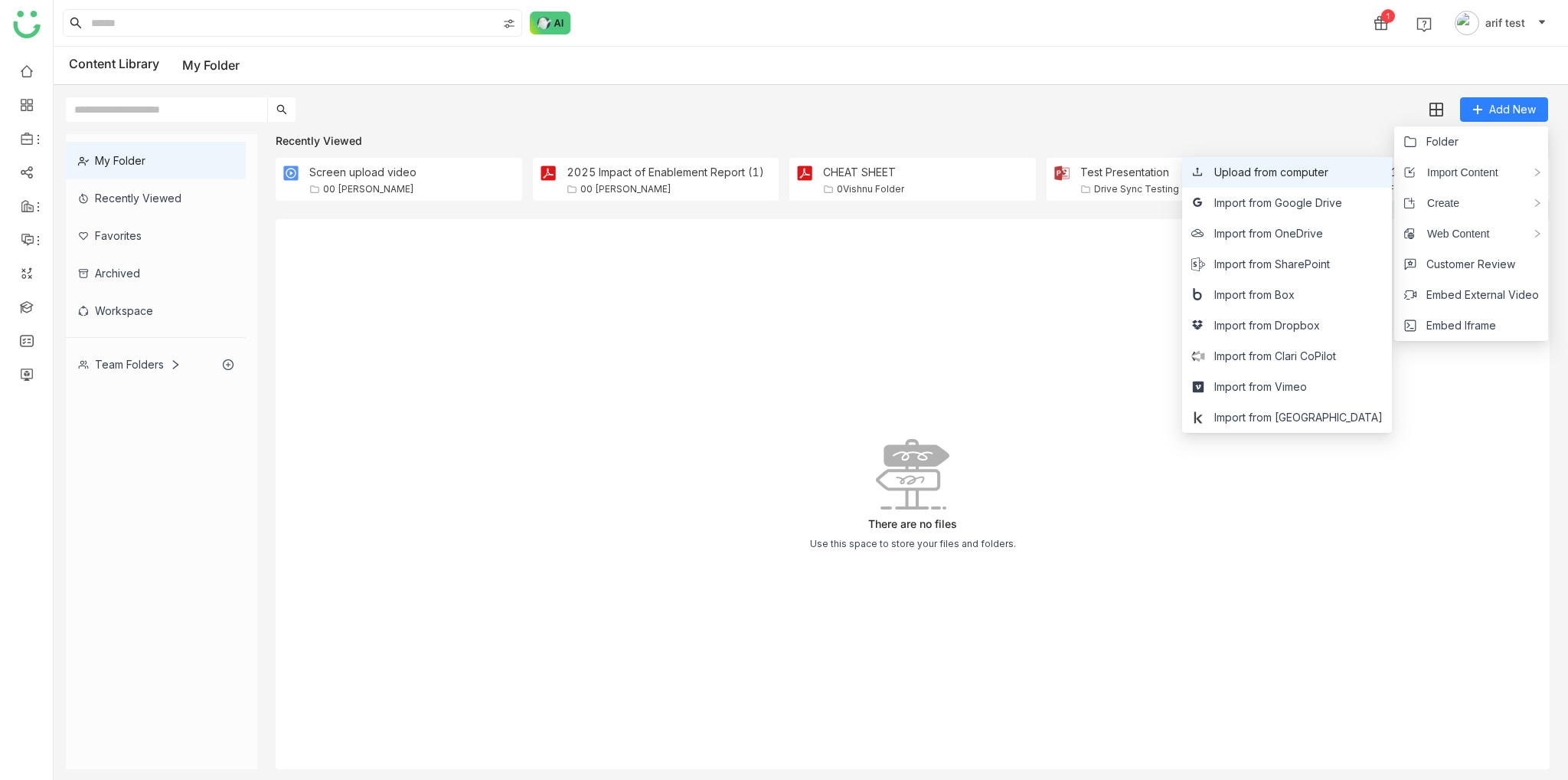
click at [1202, 173] on icon at bounding box center [1196, 171] width 9 height 9
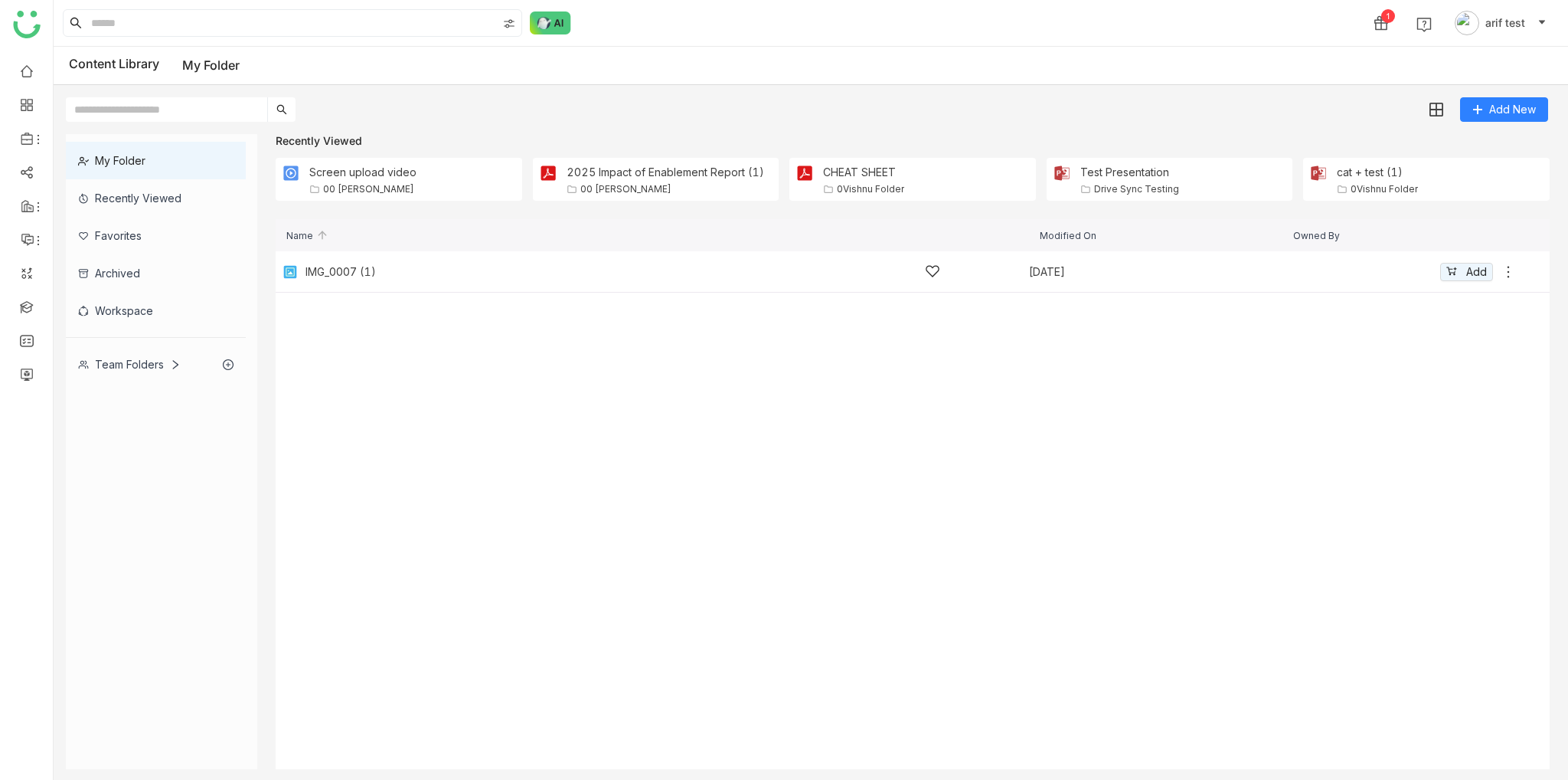
click at [1509, 271] on icon at bounding box center [1508, 272] width 16 height 16
click at [1505, 276] on icon at bounding box center [1508, 272] width 16 height 16
click at [559, 282] on div "IMG_0007 (1) [DATE] Add" at bounding box center [898, 271] width 1237 height 23
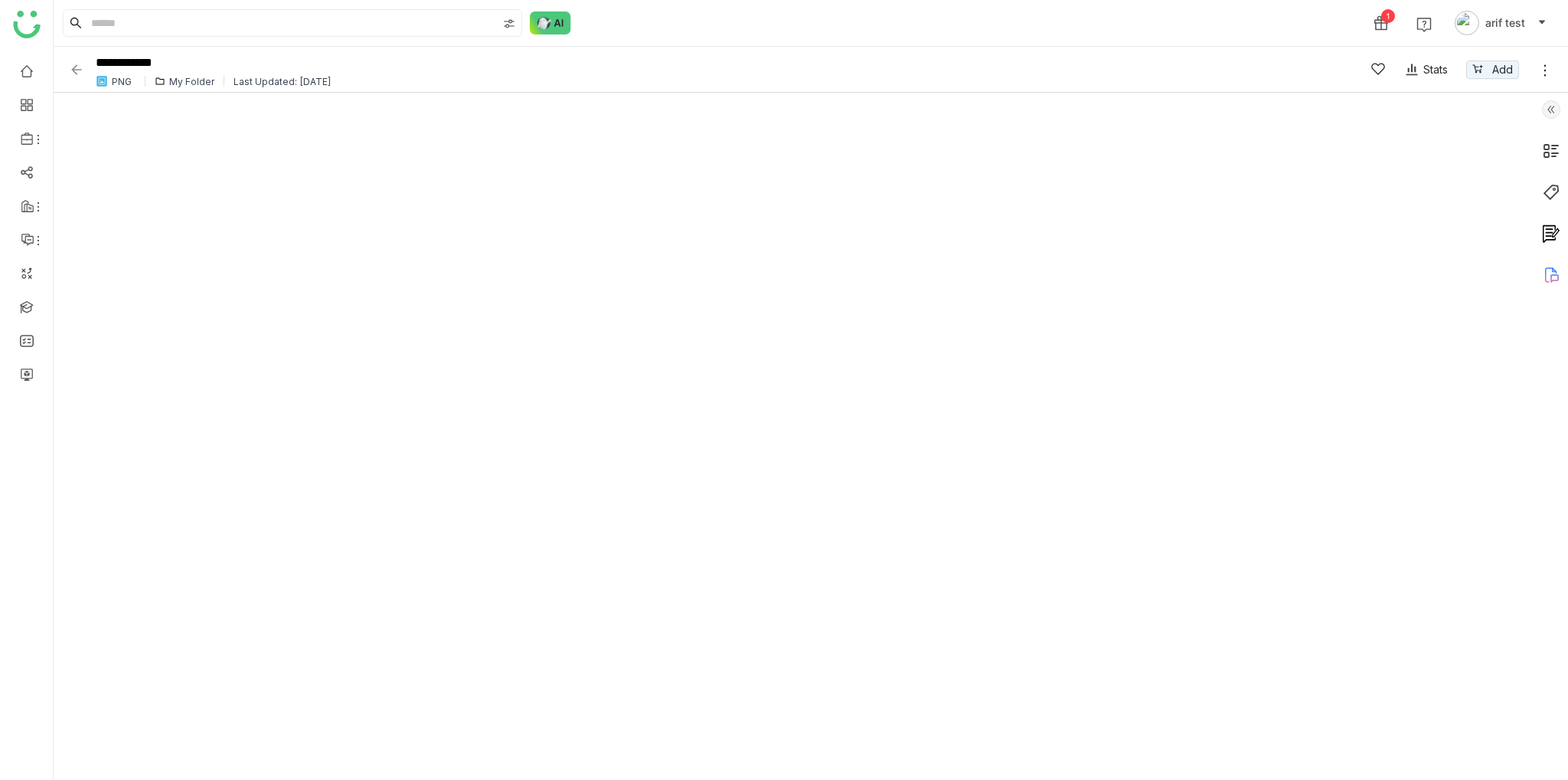
click at [1550, 73] on icon at bounding box center [1545, 70] width 16 height 16
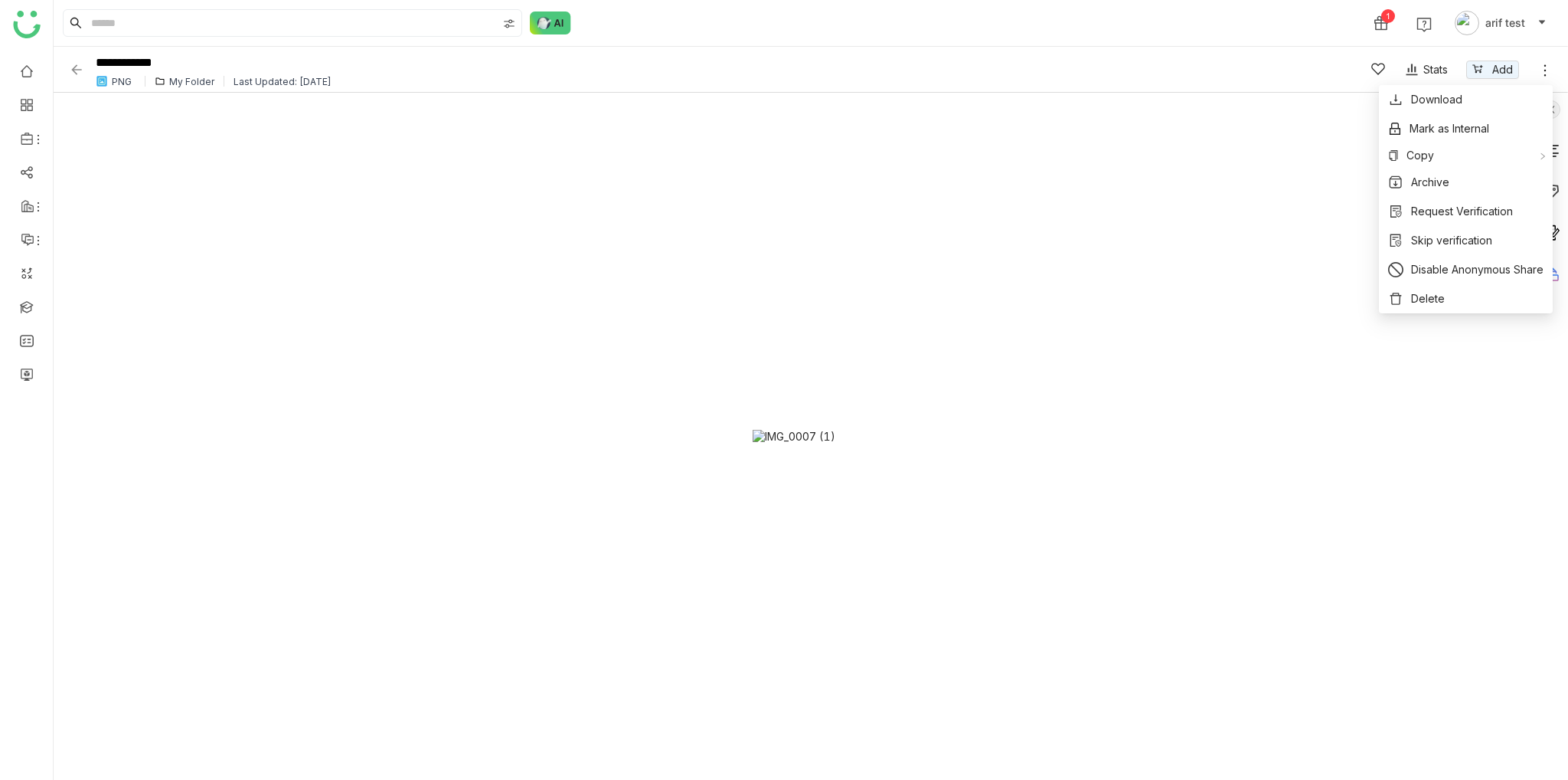
drag, startPoint x: 1407, startPoint y: 396, endPoint x: 1442, endPoint y: 335, distance: 70.3
click at [1407, 396] on div at bounding box center [793, 436] width 1480 height 687
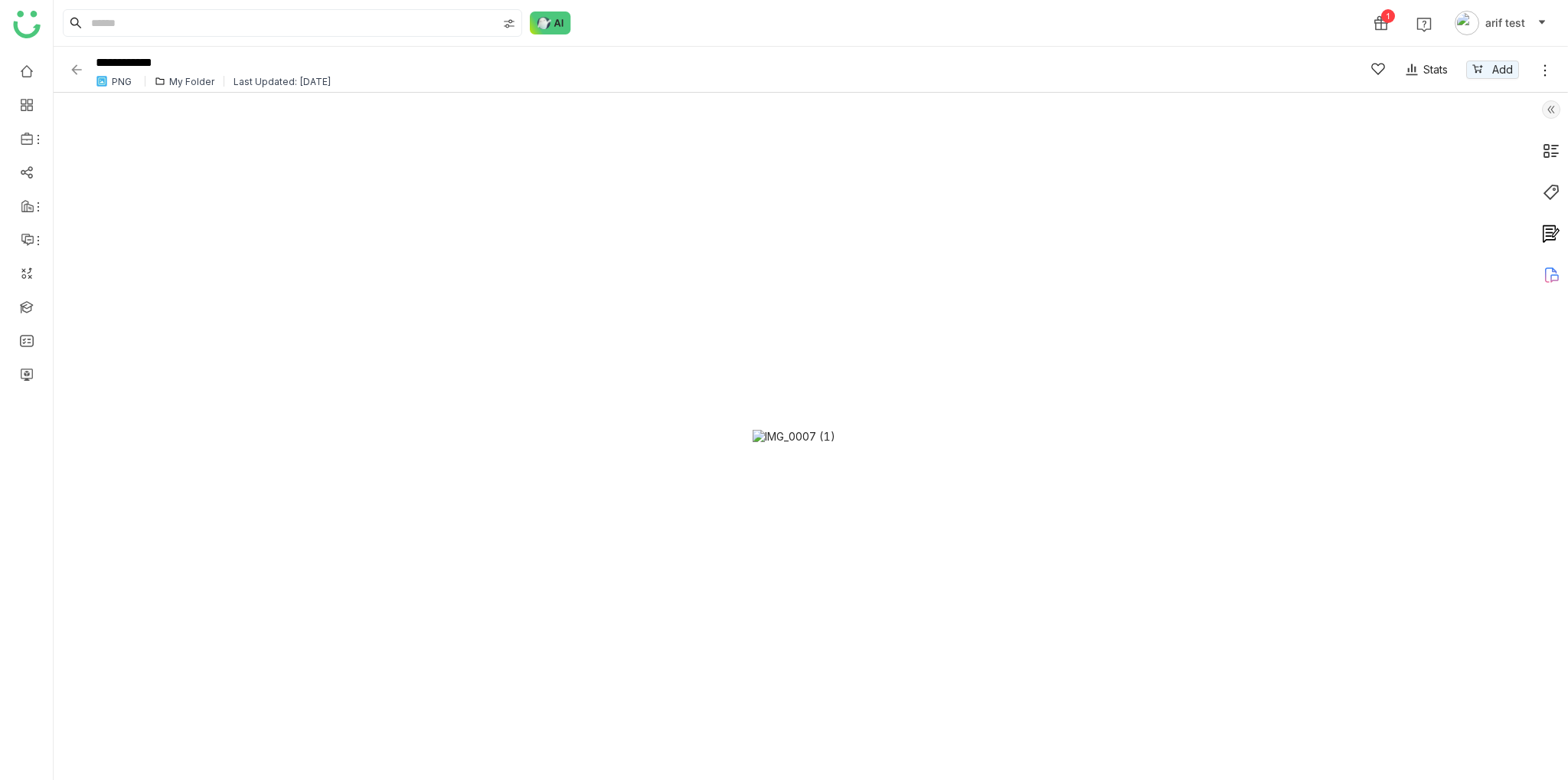
click at [1549, 107] on img at bounding box center [1550, 109] width 19 height 19
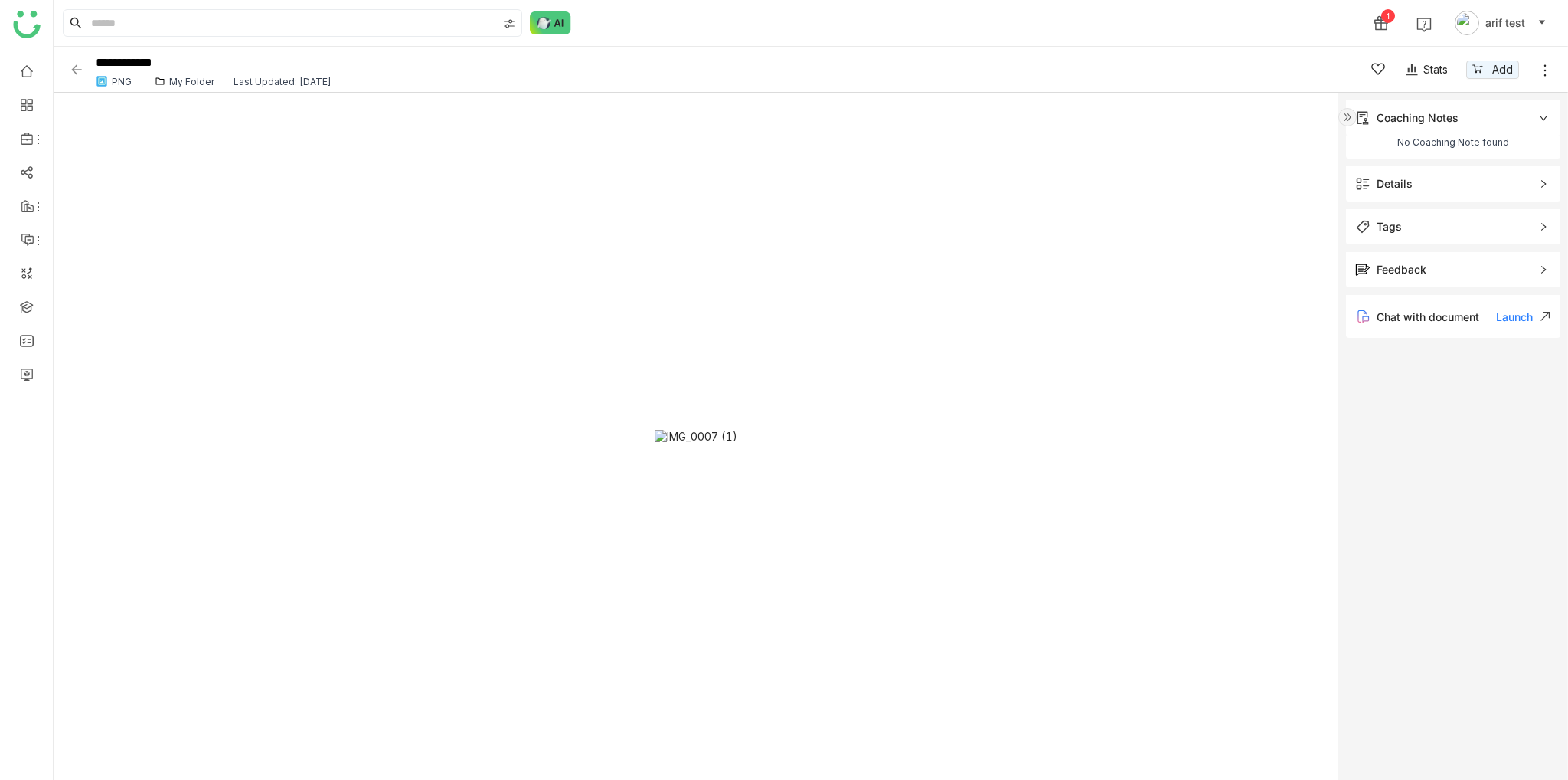
click at [1422, 180] on span "Details" at bounding box center [1442, 184] width 175 height 17
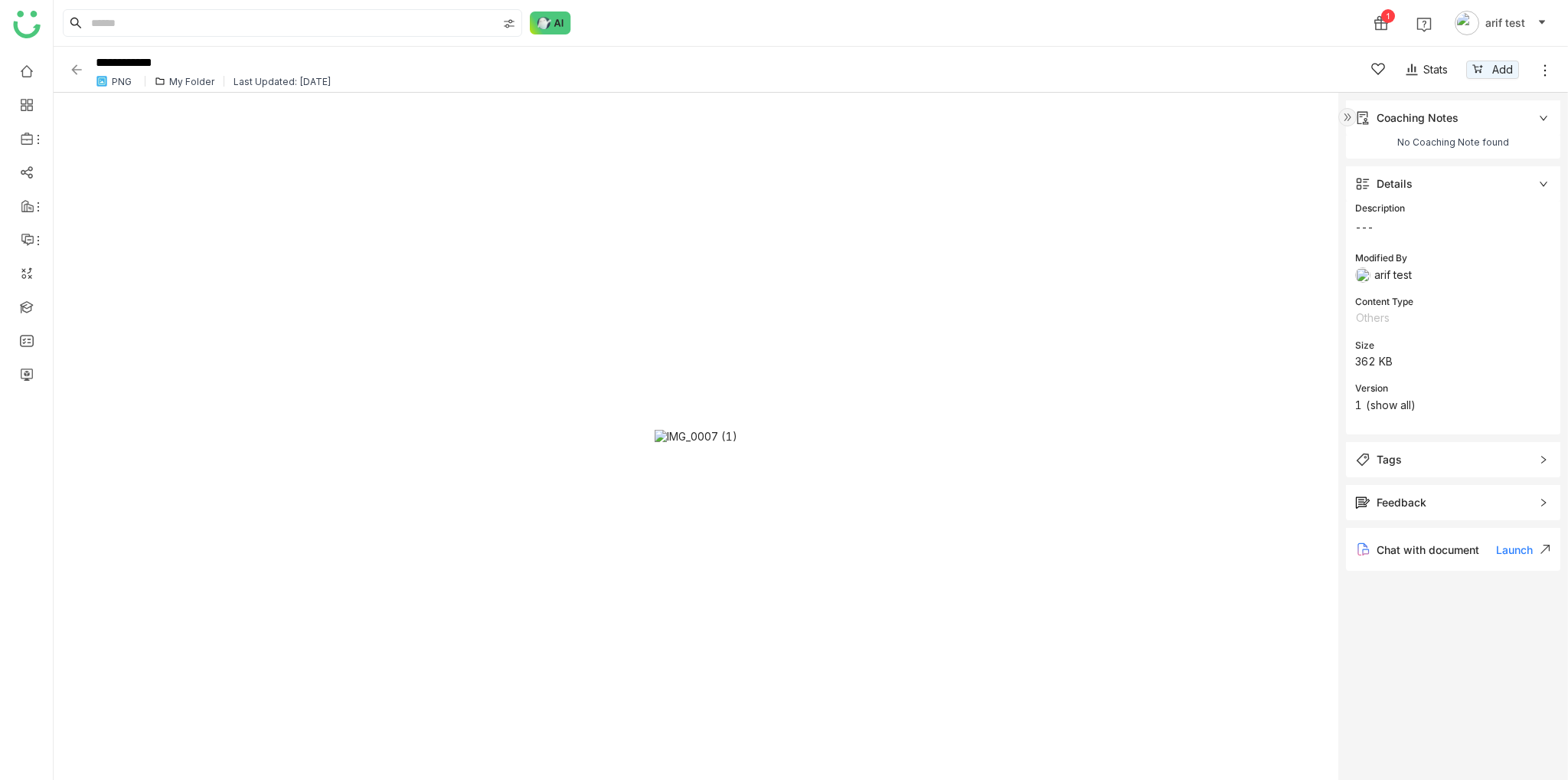
click at [1235, 304] on div at bounding box center [696, 436] width 1284 height 687
click at [1427, 470] on div "Tags" at bounding box center [1453, 460] width 215 height 35
click at [1450, 524] on div "Feedback" at bounding box center [1453, 512] width 215 height 35
click at [1347, 118] on img at bounding box center [1347, 117] width 19 height 19
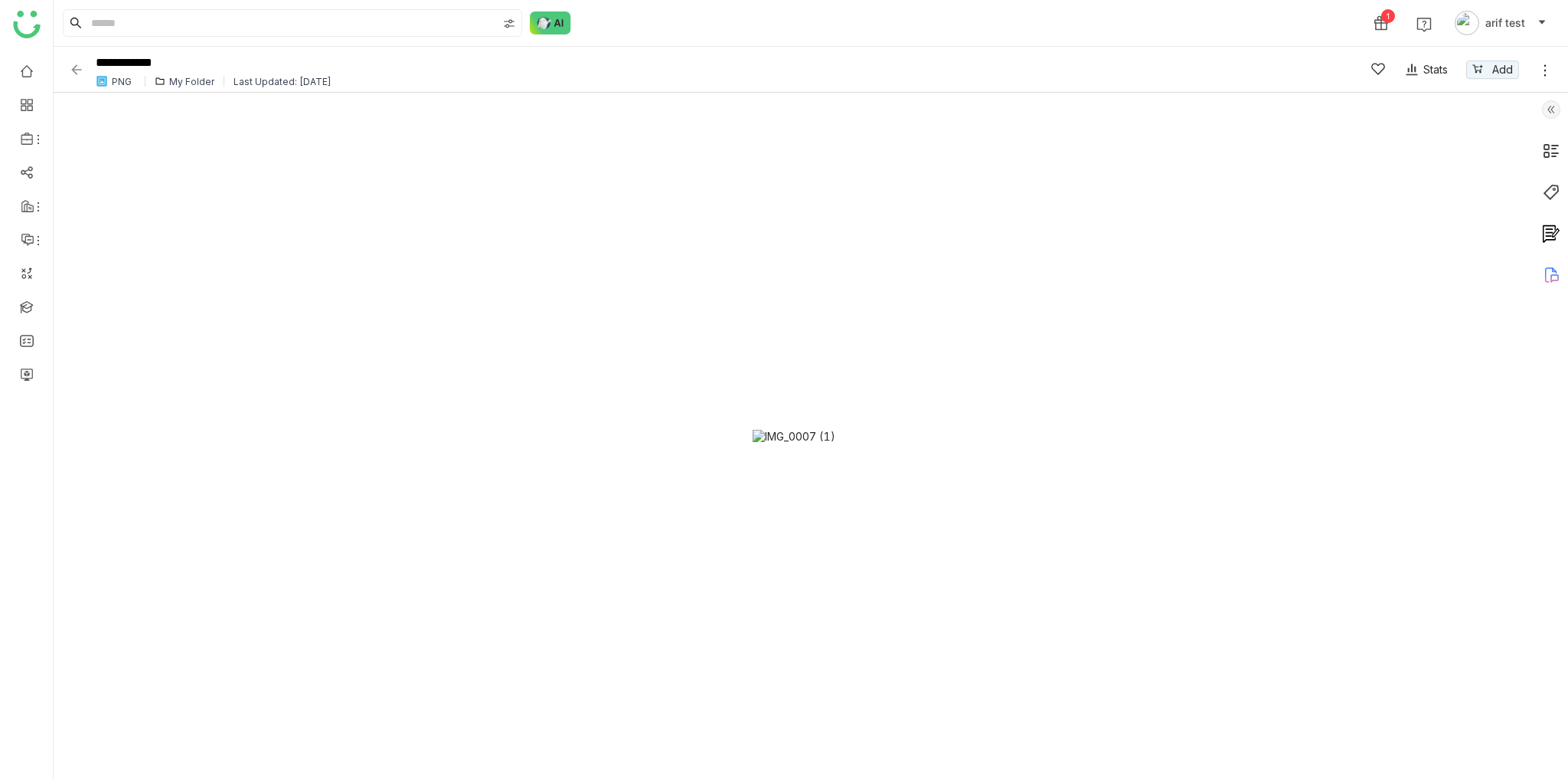
click at [67, 69] on div "**********" at bounding box center [811, 69] width 1514 height 46
click at [79, 68] on img at bounding box center [77, 70] width 16 height 16
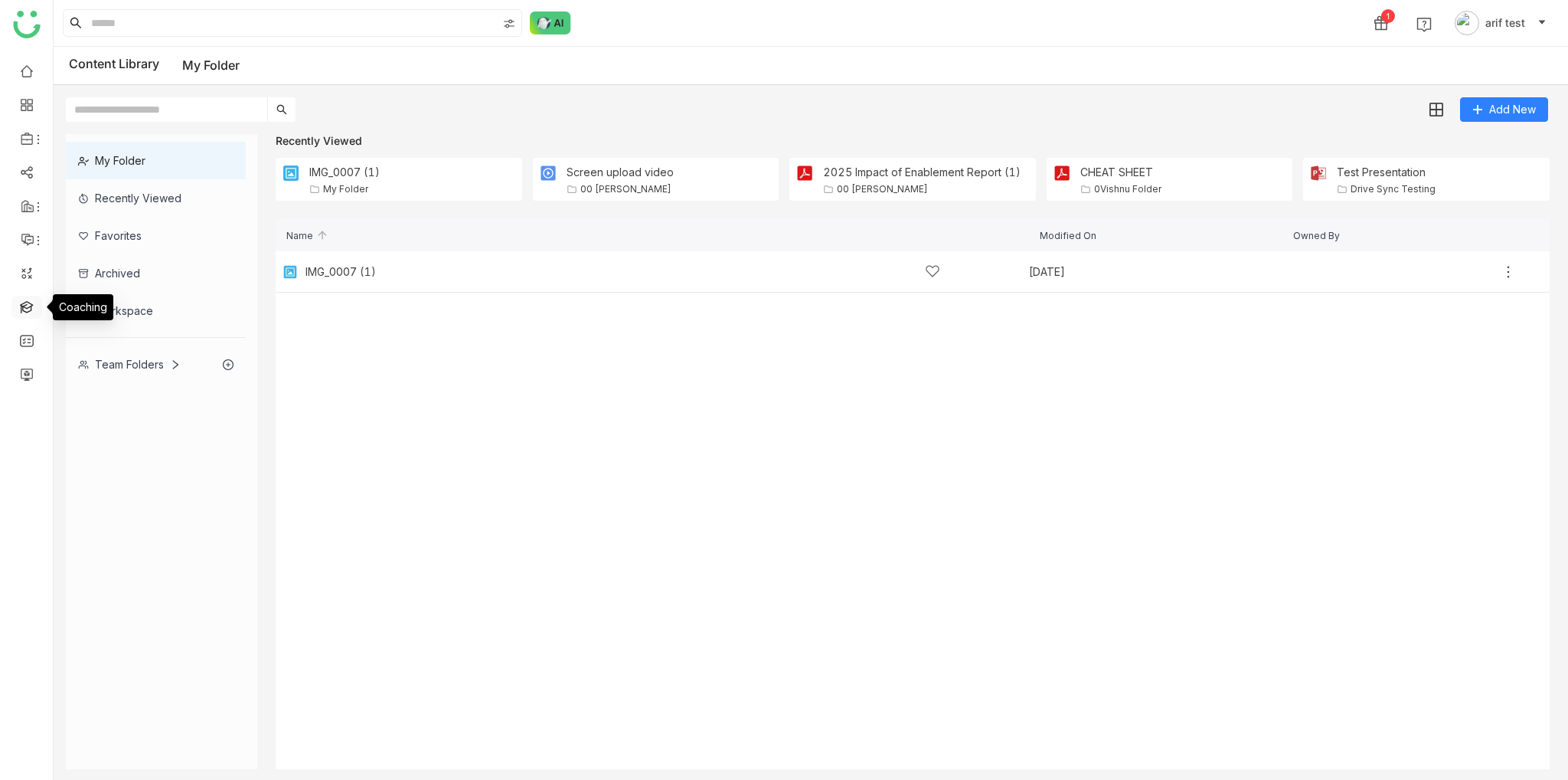
click at [23, 308] on link at bounding box center [26, 306] width 14 height 13
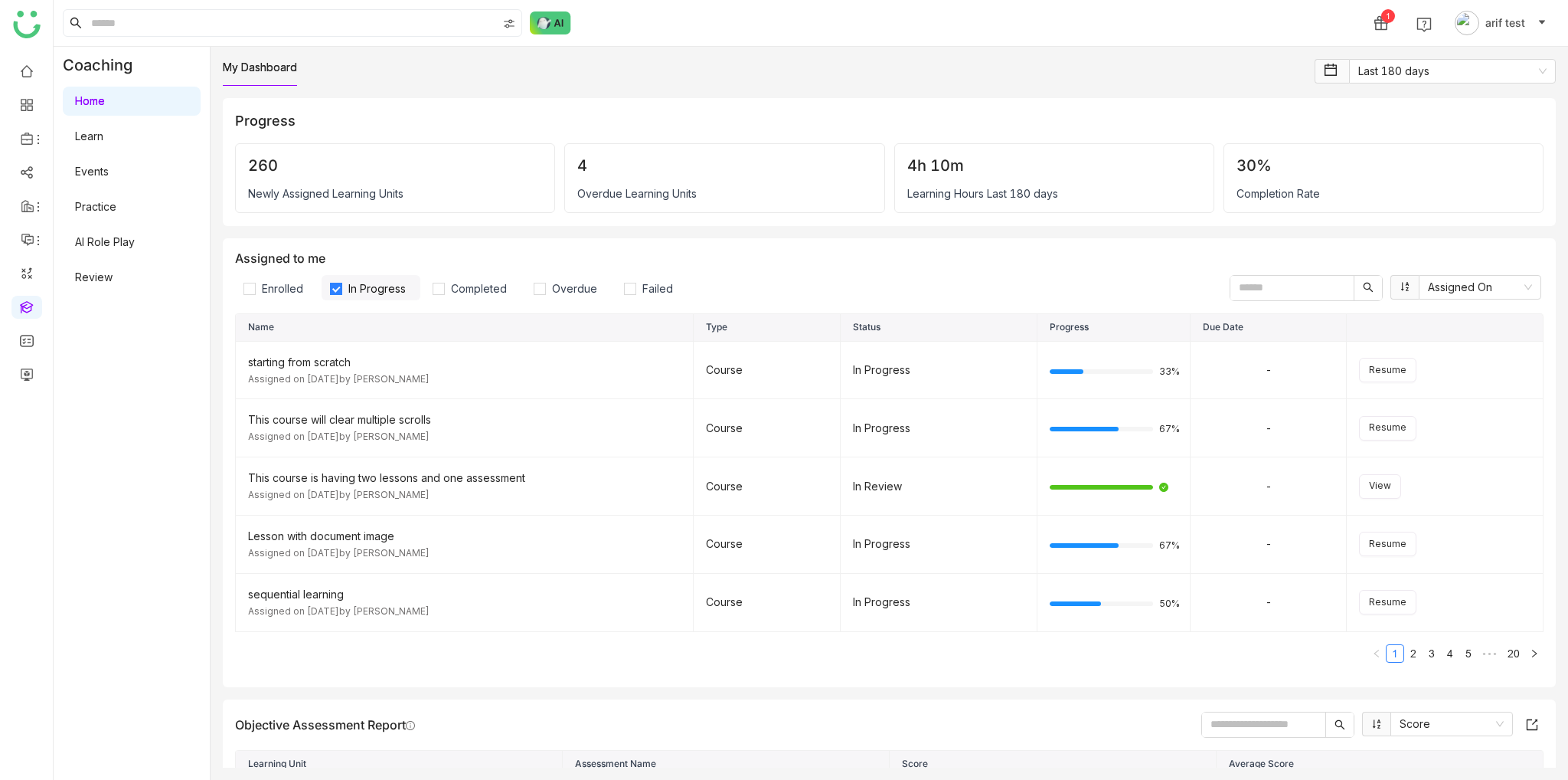
click at [103, 130] on link "Learn" at bounding box center [89, 136] width 28 height 13
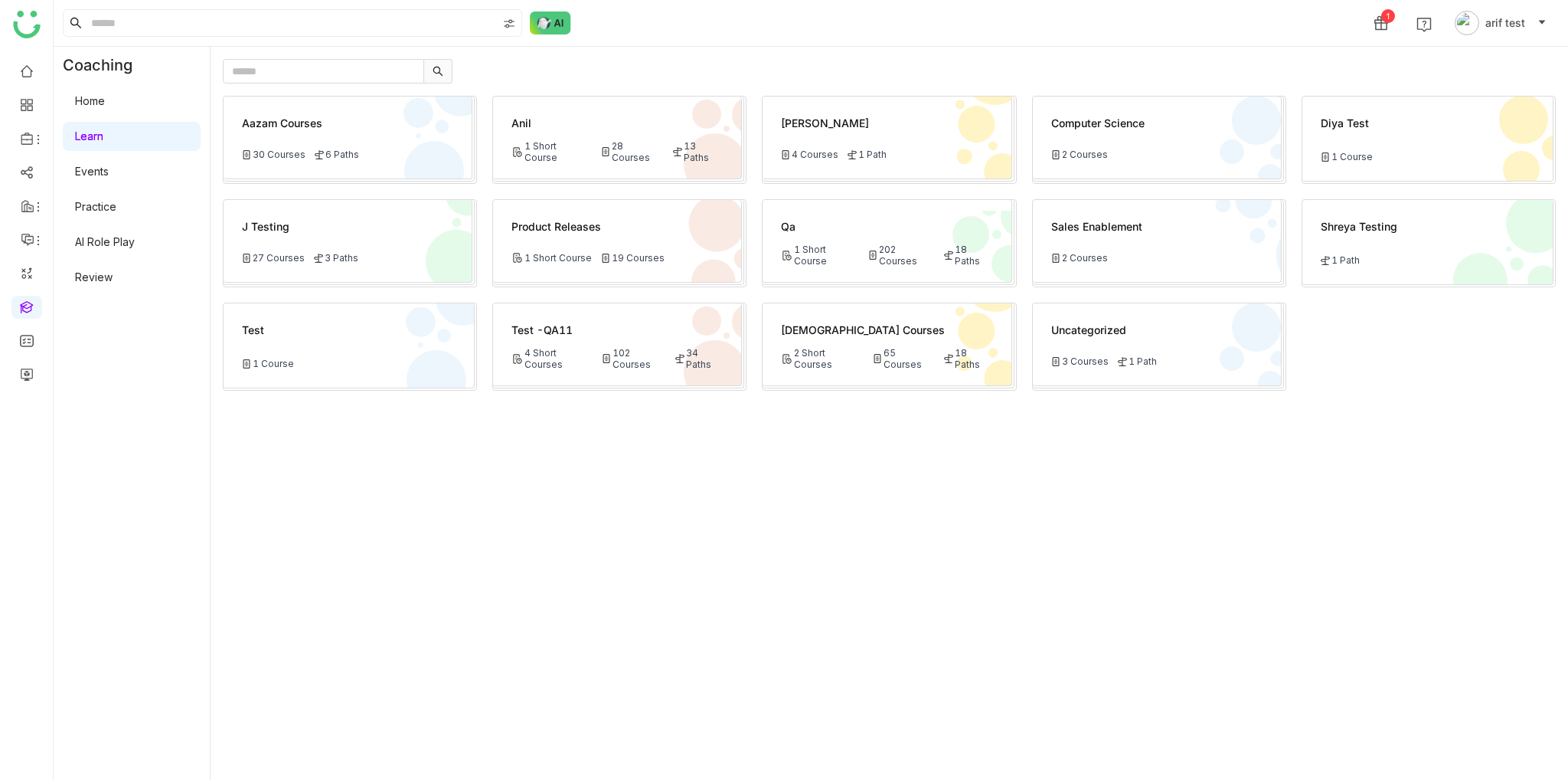
click at [441, 488] on div "Aazam Courses 30 Courses 6 Paths Anil 1 Short Course 28 Courses 13 Paths Bhupen…" at bounding box center [889, 431] width 1333 height 672
click at [175, 743] on button "Switch to Admin" at bounding box center [127, 755] width 124 height 24
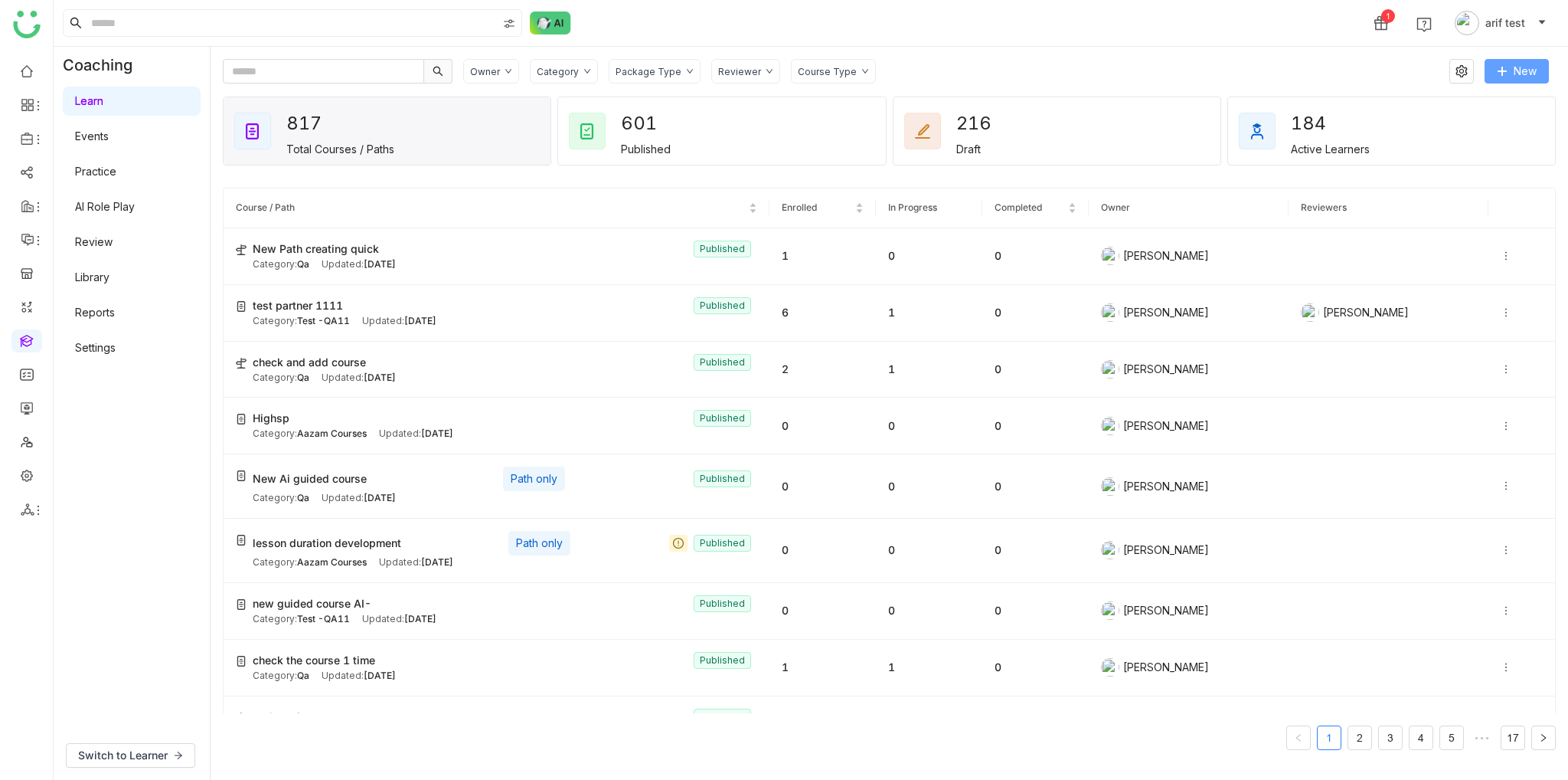
click at [1523, 76] on span "New" at bounding box center [1525, 70] width 23 height 17
click at [1461, 104] on span "New Course" at bounding box center [1467, 102] width 78 height 17
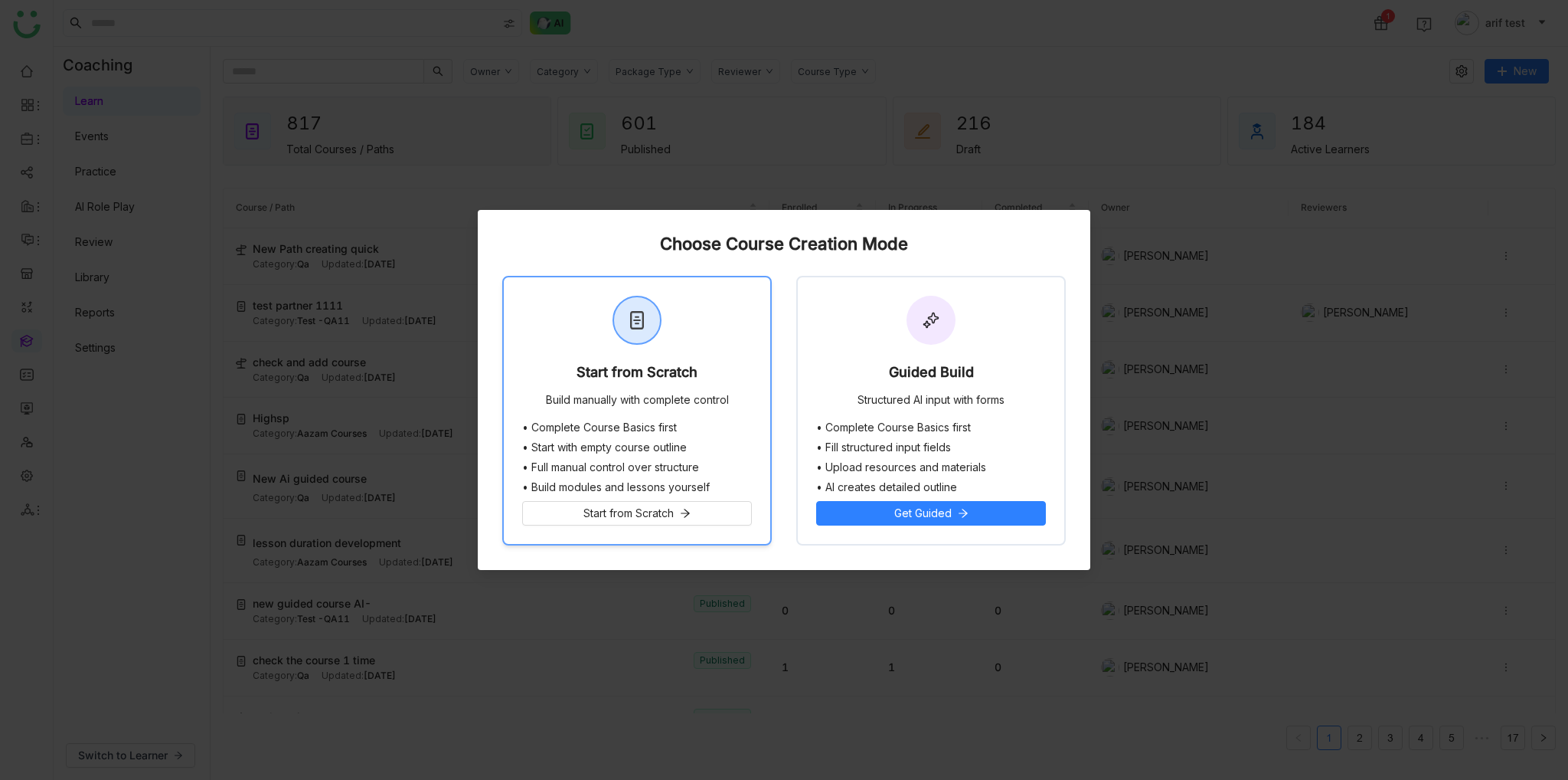
click at [620, 350] on div "Start from Scratch Build manually with complete control" at bounding box center [636, 349] width 266 height 144
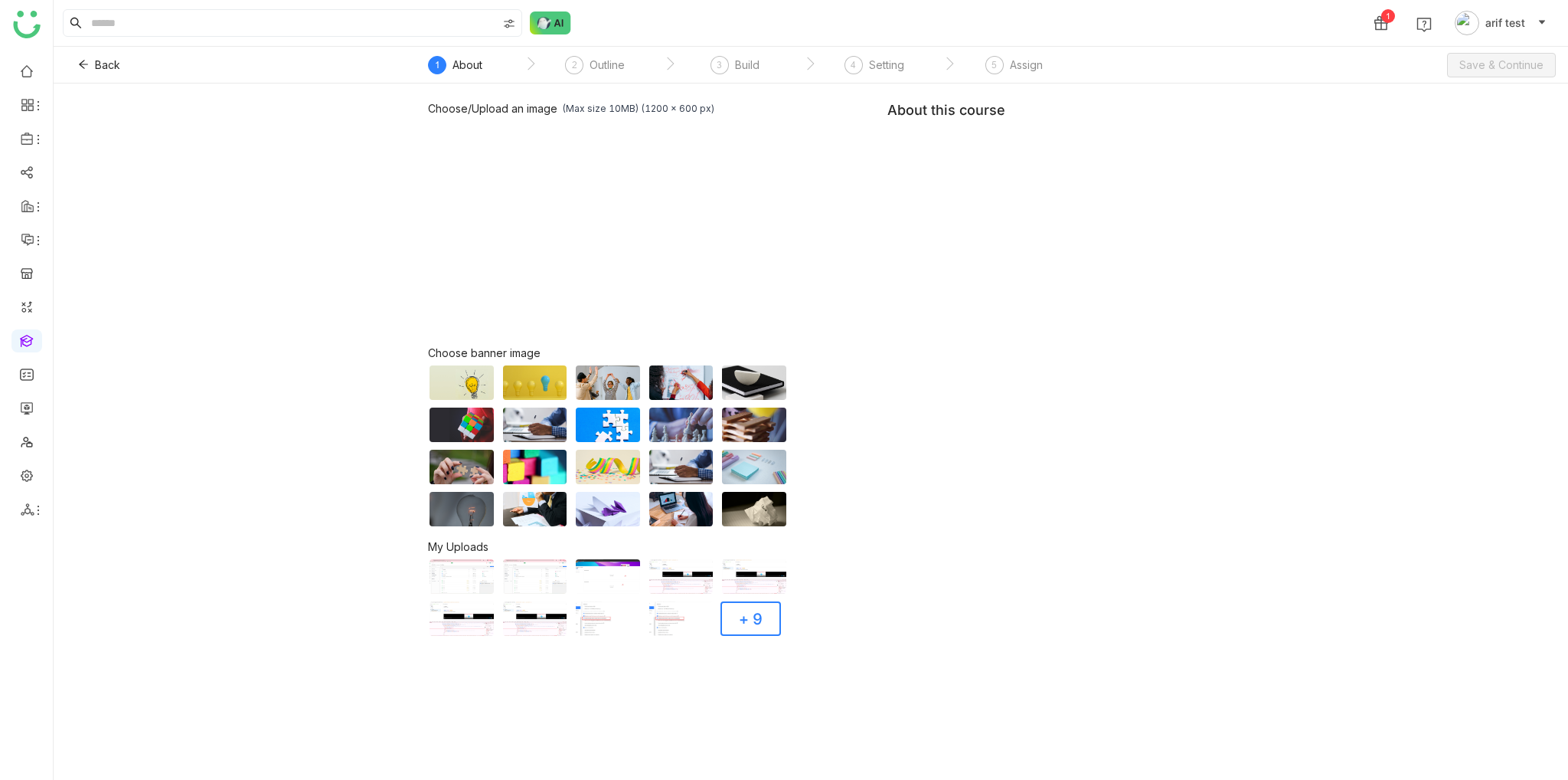
click at [1127, 185] on div "Choose/Upload an image (Max size 10MB) (1200 x 600 px) Browse Image Choose bann…" at bounding box center [811, 369] width 766 height 535
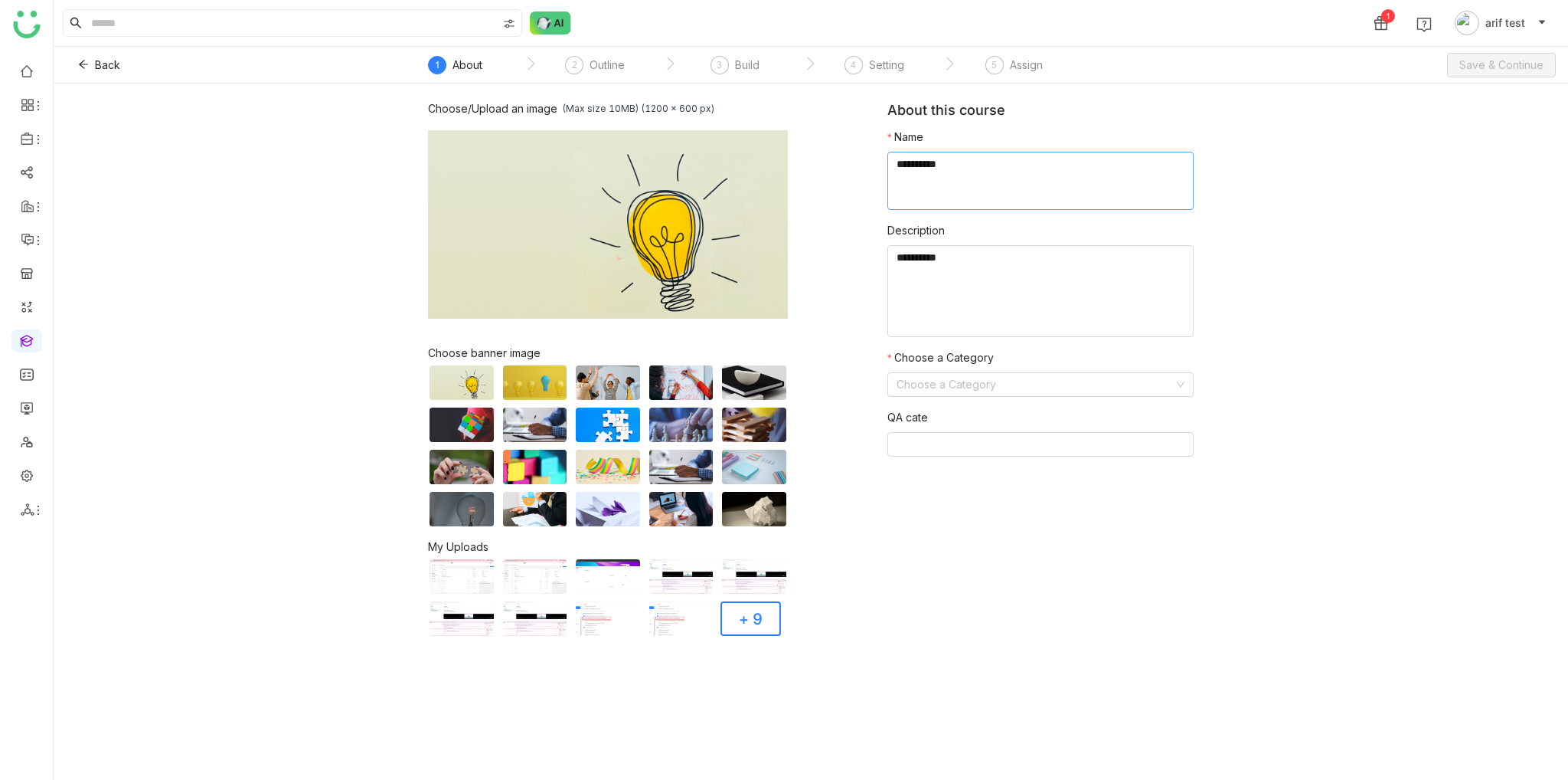
click at [1064, 200] on textarea at bounding box center [1040, 181] width 306 height 59
click at [1064, 196] on textarea at bounding box center [1040, 181] width 306 height 59
type textarea "**********"
type textarea "********"
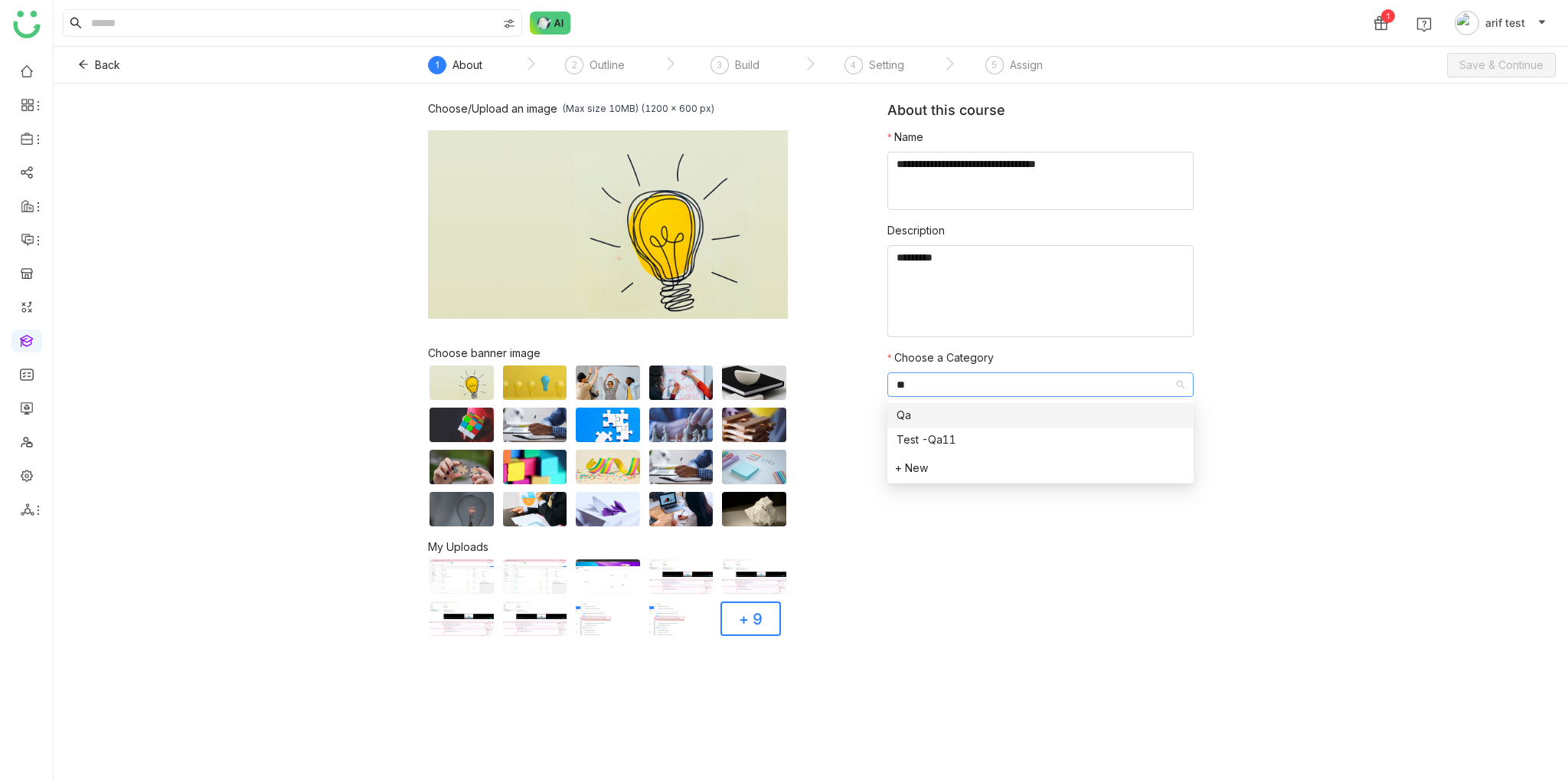
type input "**"
click at [940, 425] on nz-option-item "Qa" at bounding box center [1040, 415] width 306 height 24
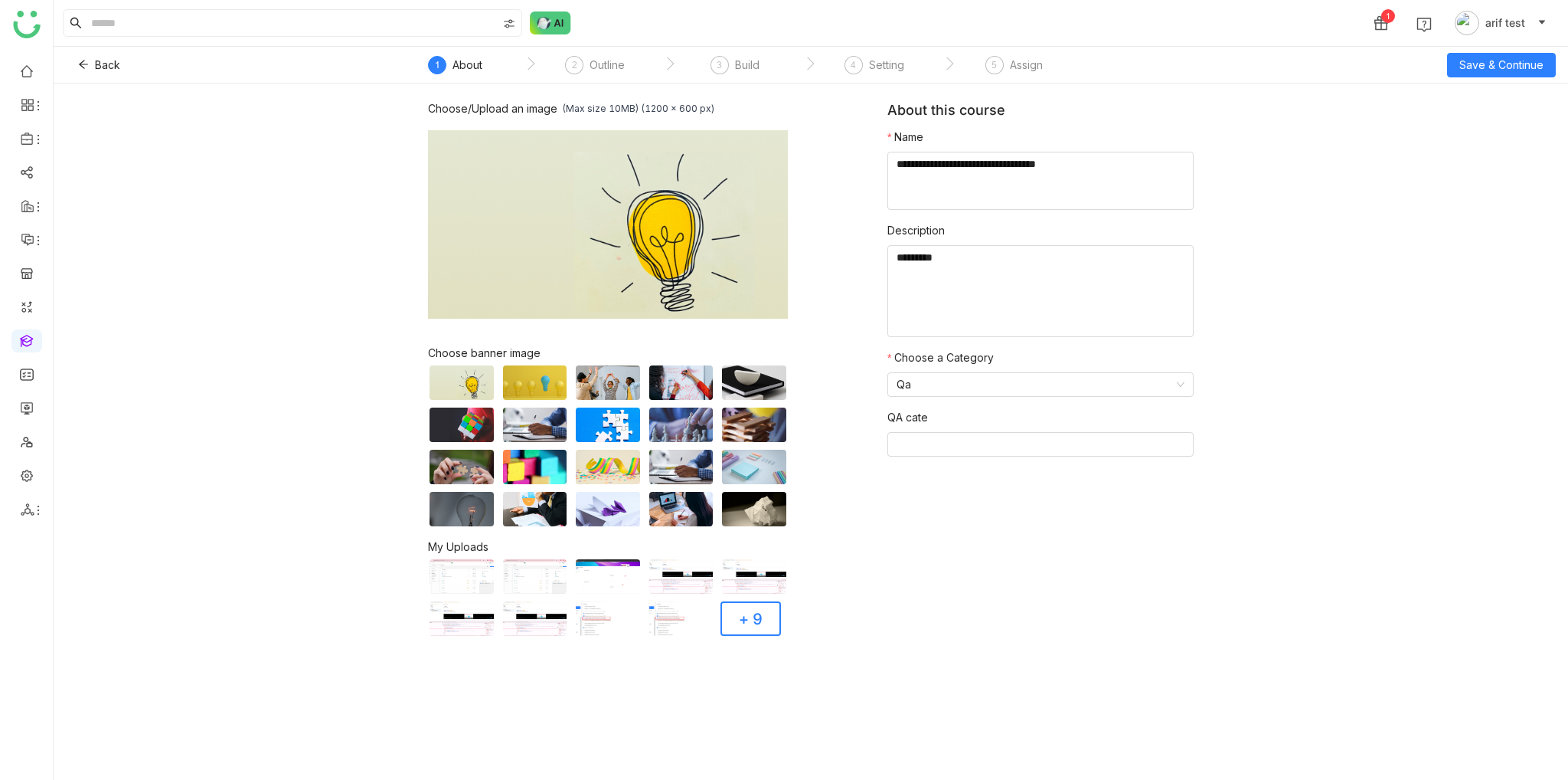
click at [1424, 291] on div "Choose/Upload an image (Max size 10MB) (1200 x 600 px) Browse Image Choose bann…" at bounding box center [811, 431] width 1514 height 696
click at [1525, 69] on span "Save & Continue" at bounding box center [1501, 64] width 84 height 17
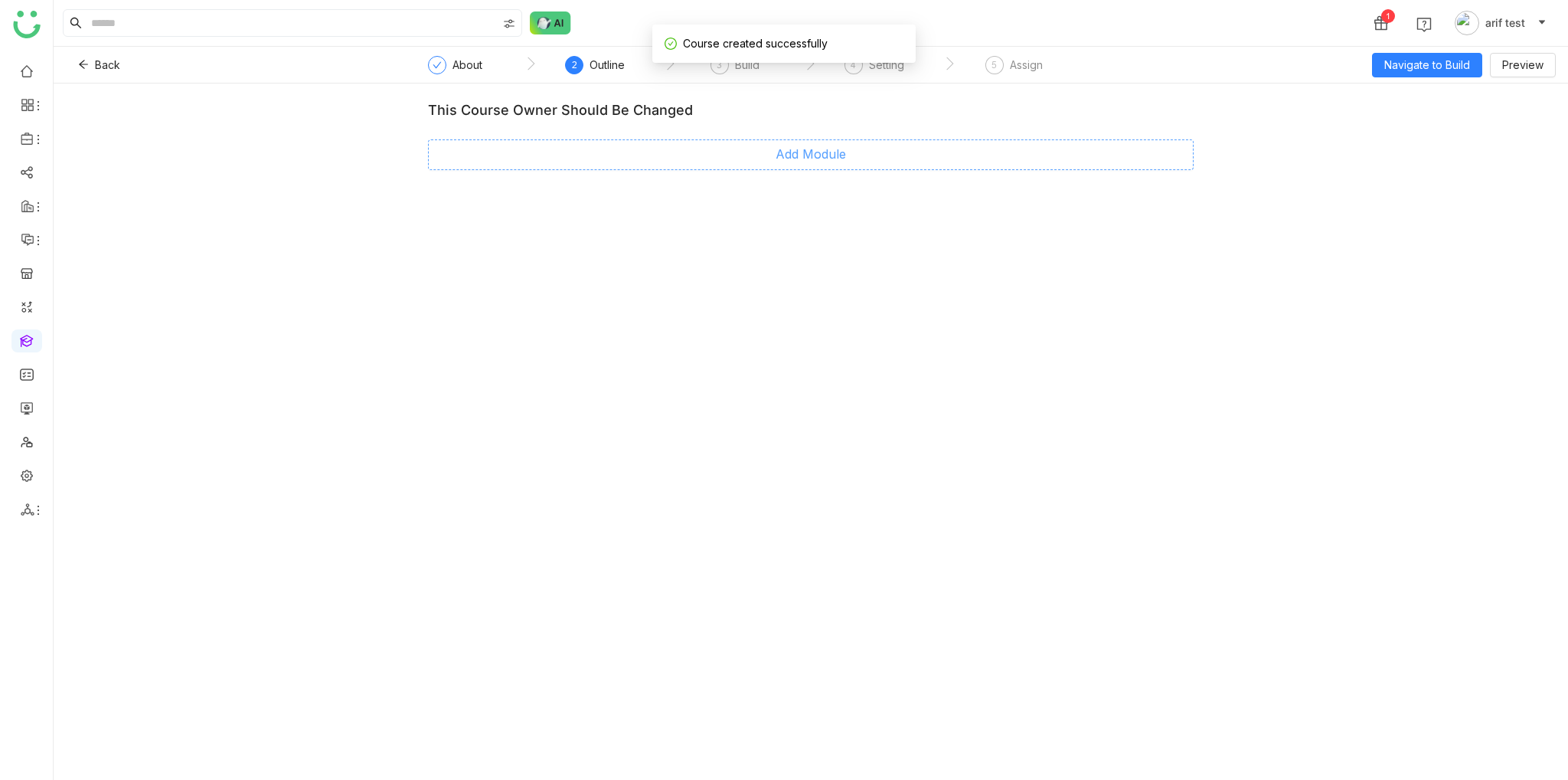
click at [781, 144] on span "Add Module" at bounding box center [811, 154] width 70 height 20
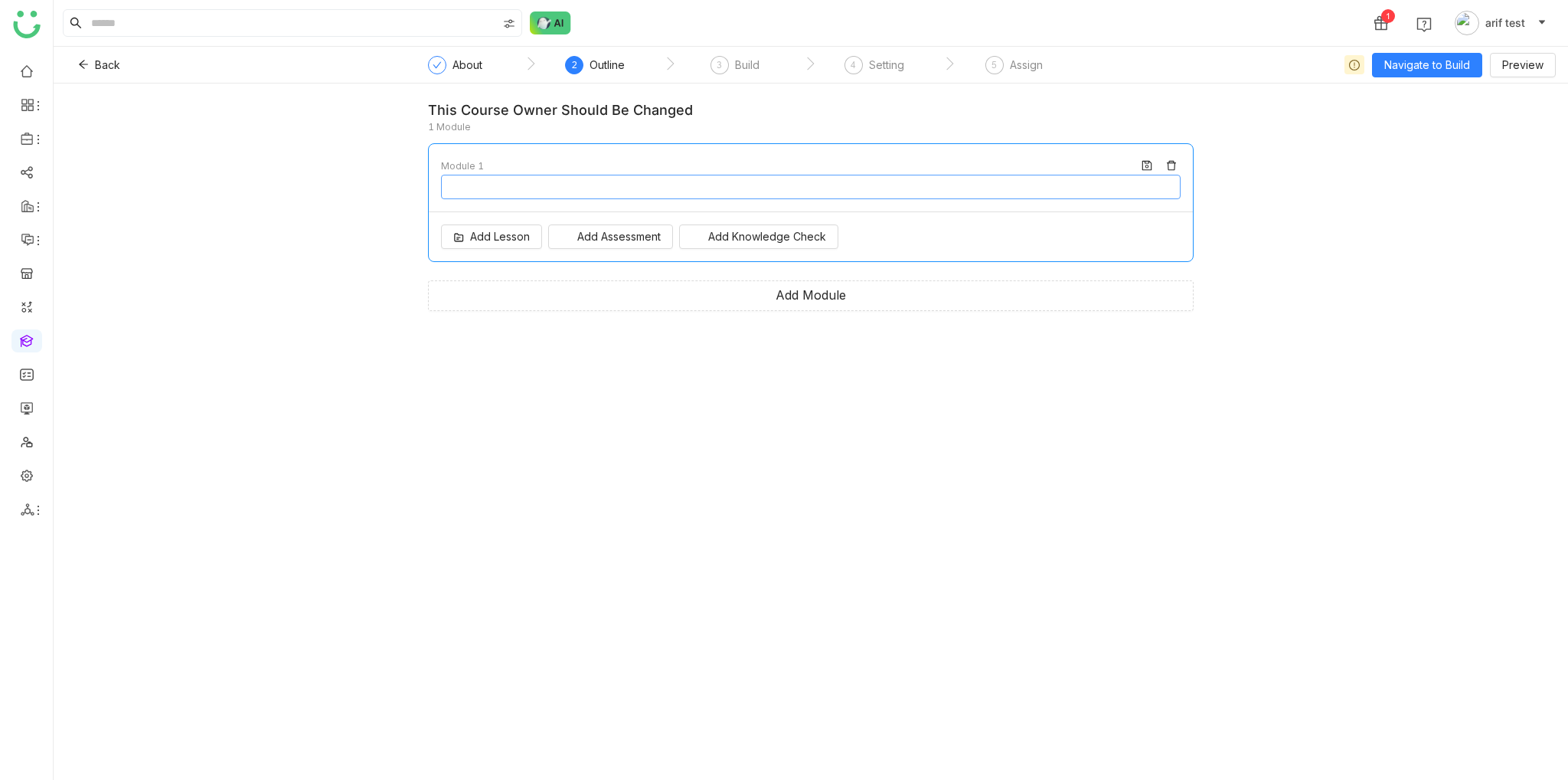
type input "********"
click at [517, 242] on span "Add Lesson" at bounding box center [500, 236] width 60 height 17
click at [1461, 162] on div "This course owner should be changed 1 Module Module 1 Module 1 Add Lesson Add A…" at bounding box center [811, 431] width 1514 height 696
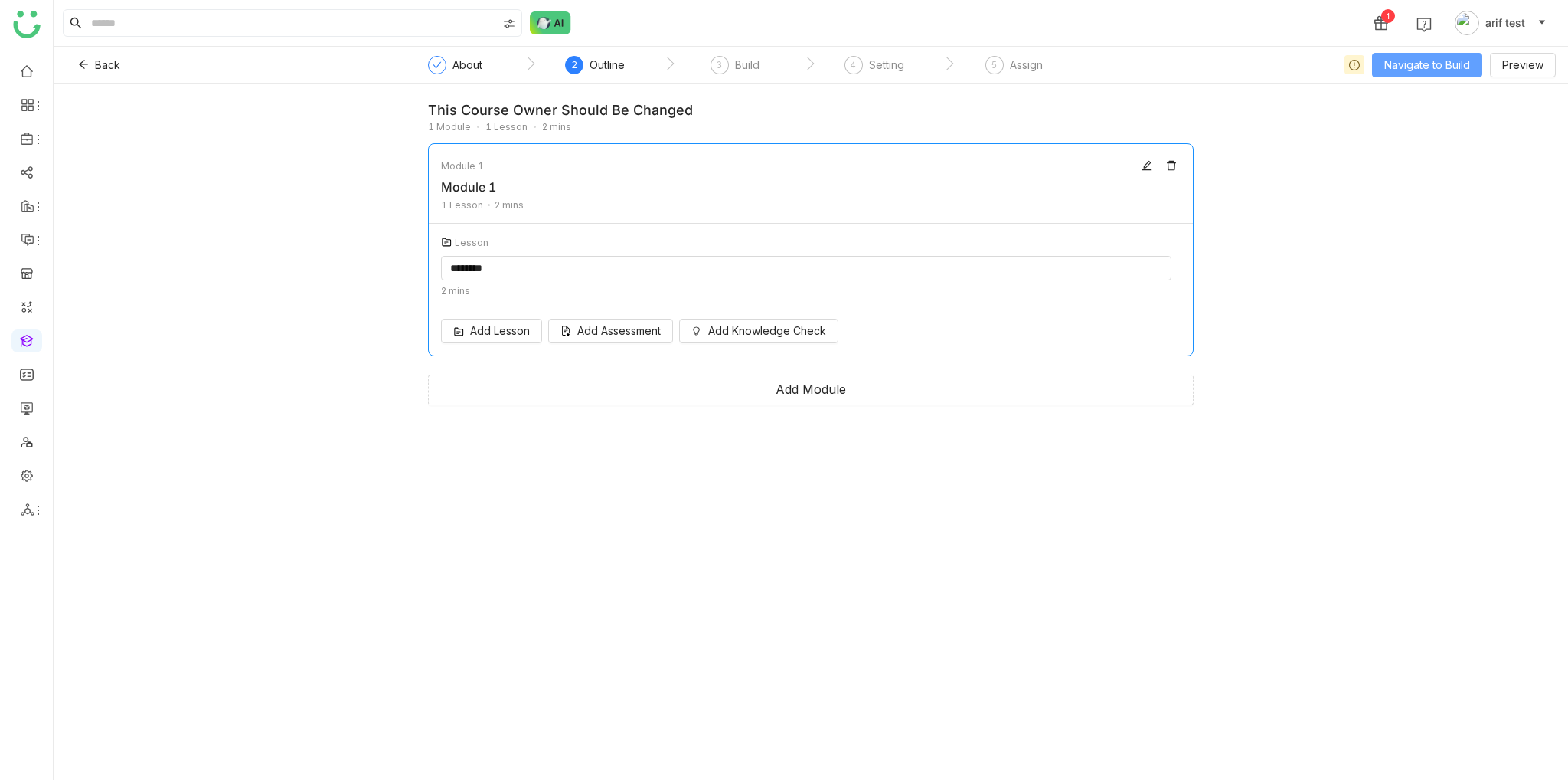
click at [1427, 59] on span "Navigate to Build" at bounding box center [1427, 64] width 86 height 17
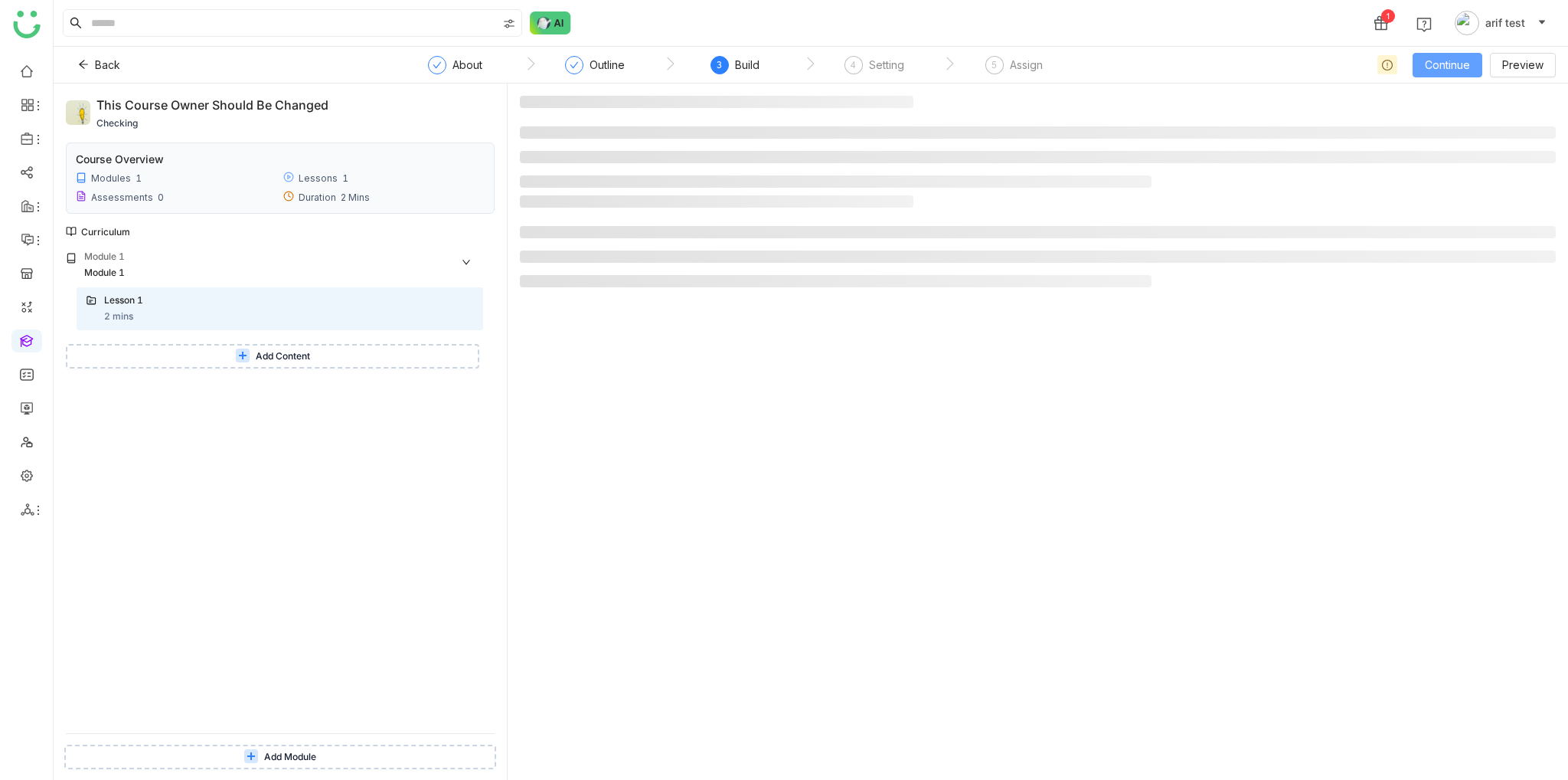
click at [1447, 76] on button "Continue" at bounding box center [1446, 64] width 69 height 24
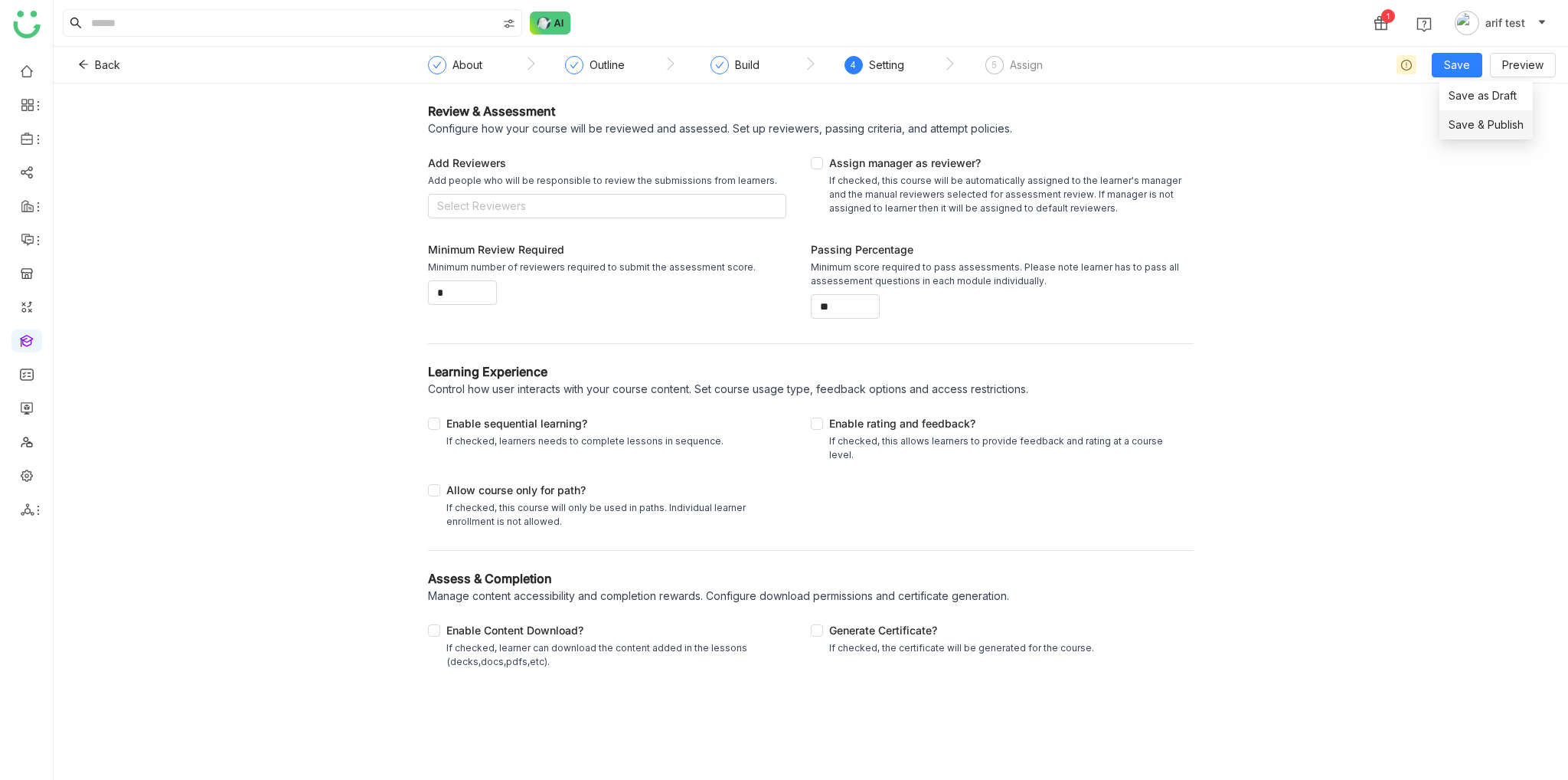
click at [1470, 129] on span "Save & Publish" at bounding box center [1485, 124] width 75 height 17
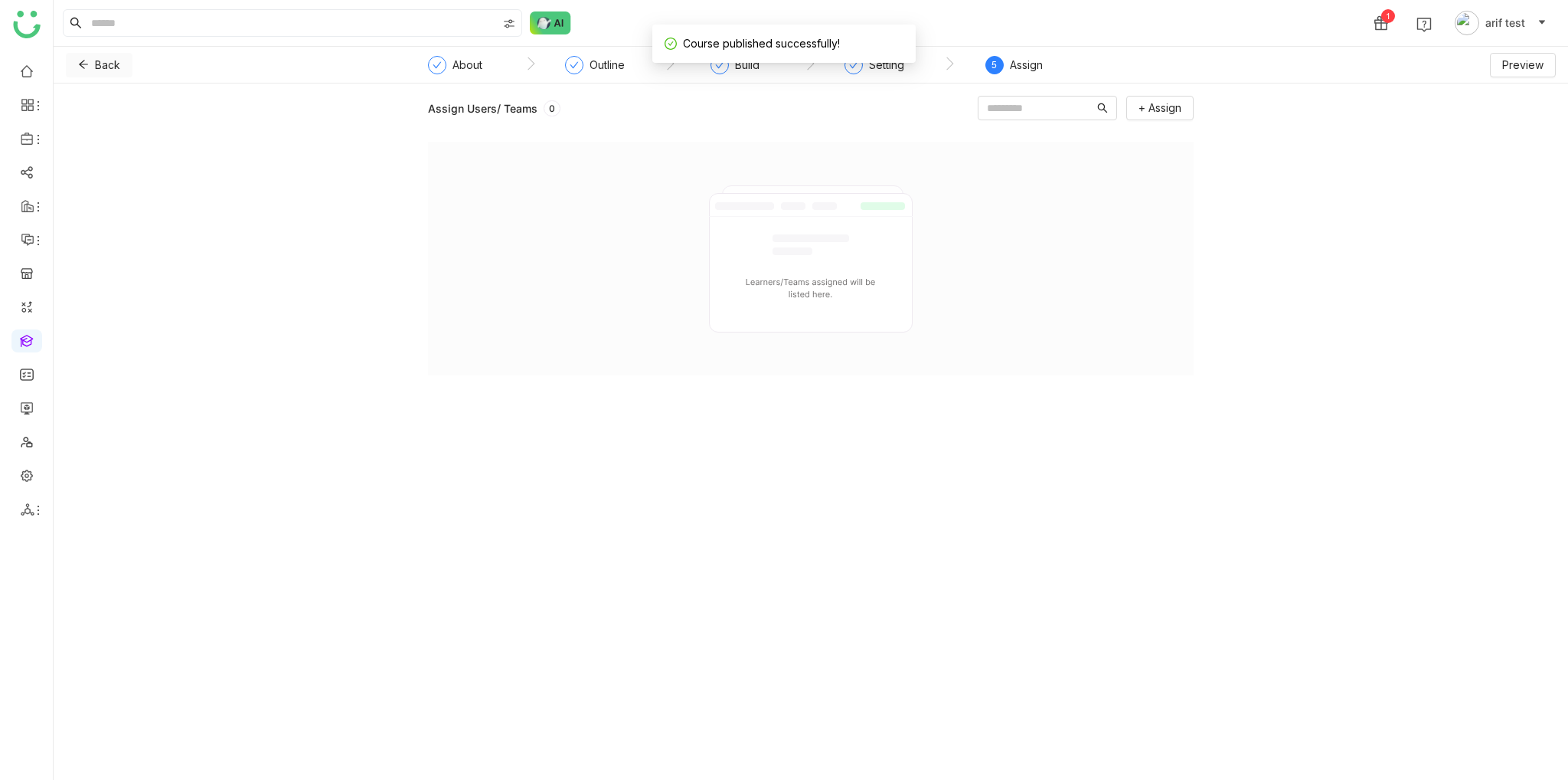
click at [84, 67] on icon at bounding box center [83, 63] width 11 height 11
